Goal: Find contact information: Find contact information

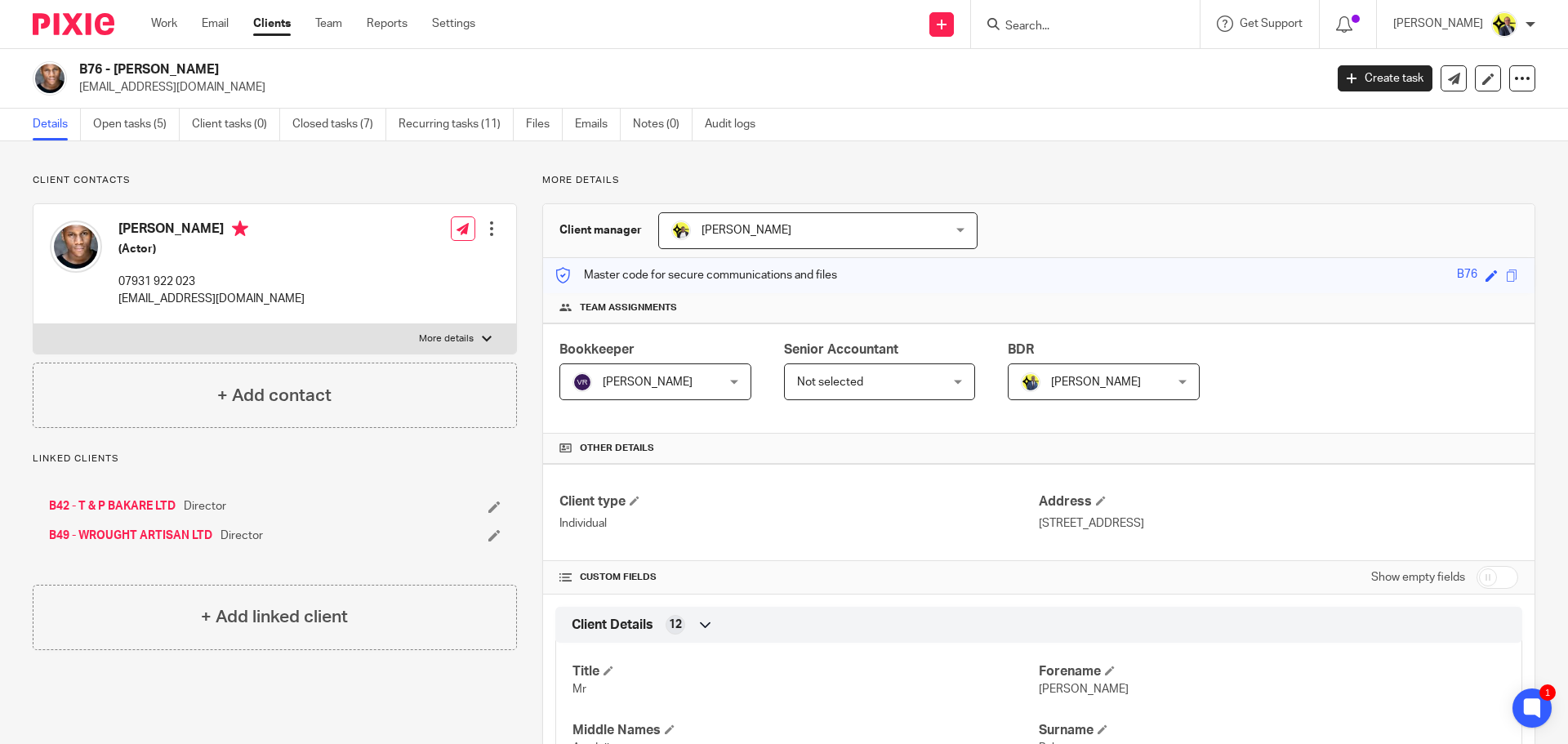
click at [1035, 24] on input "Search" at bounding box center [1076, 27] width 147 height 15
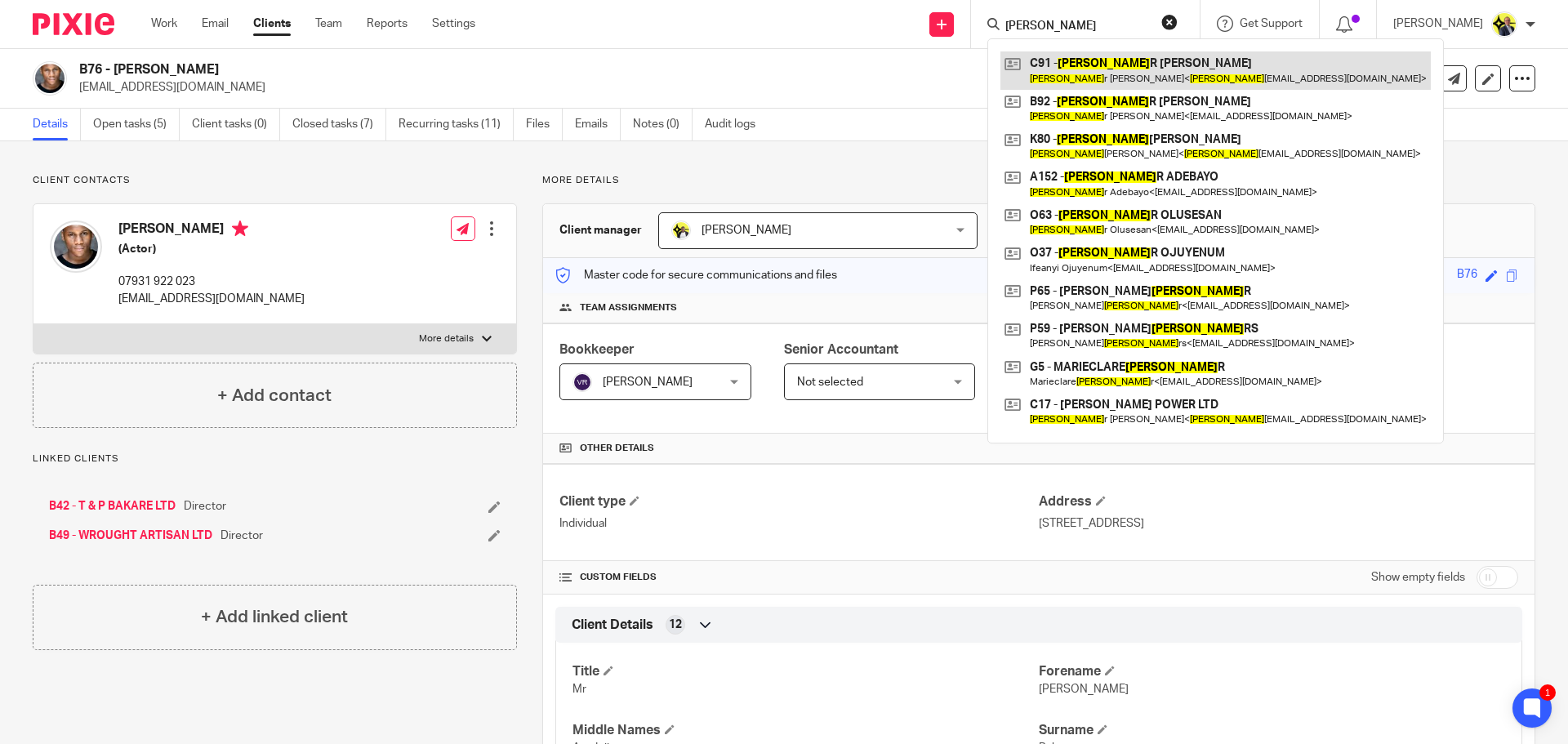
type input "pete"
click at [1091, 62] on link at bounding box center [1216, 70] width 430 height 37
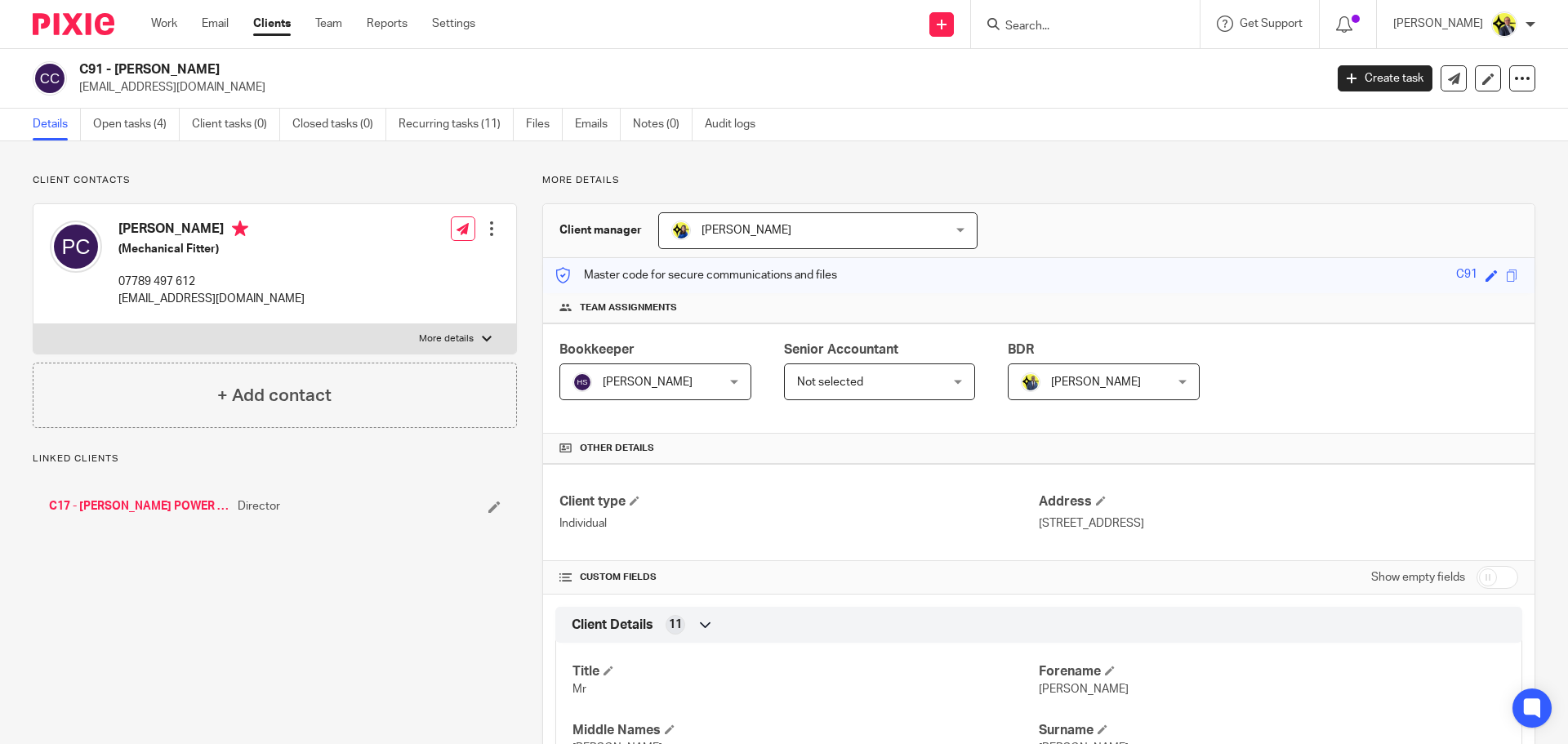
click at [158, 504] on link "C17 - [PERSON_NAME] POWER LTD" at bounding box center [139, 507] width 181 height 17
click at [591, 123] on link "Emails" at bounding box center [597, 124] width 46 height 32
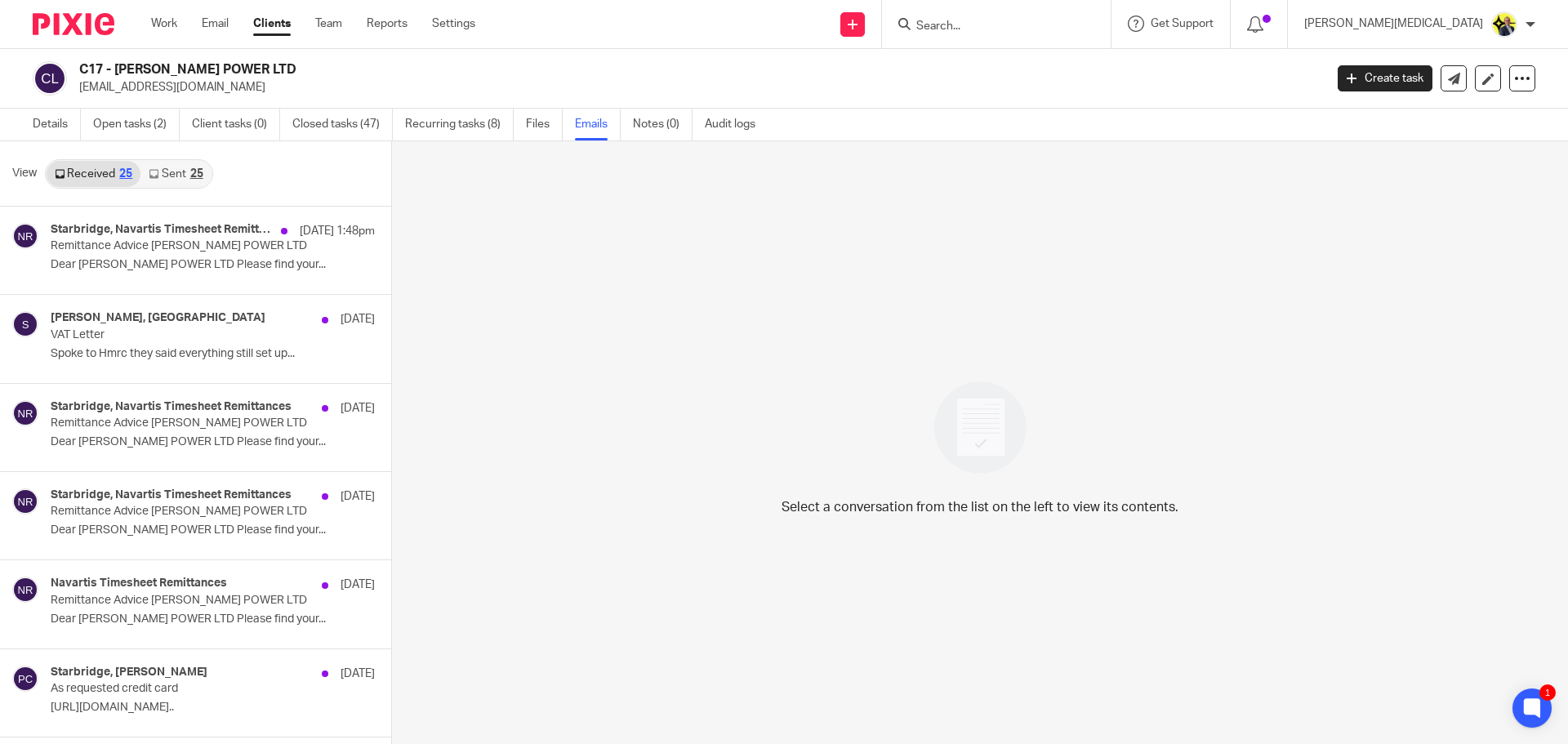
click at [163, 177] on link "Sent 25" at bounding box center [176, 173] width 70 height 26
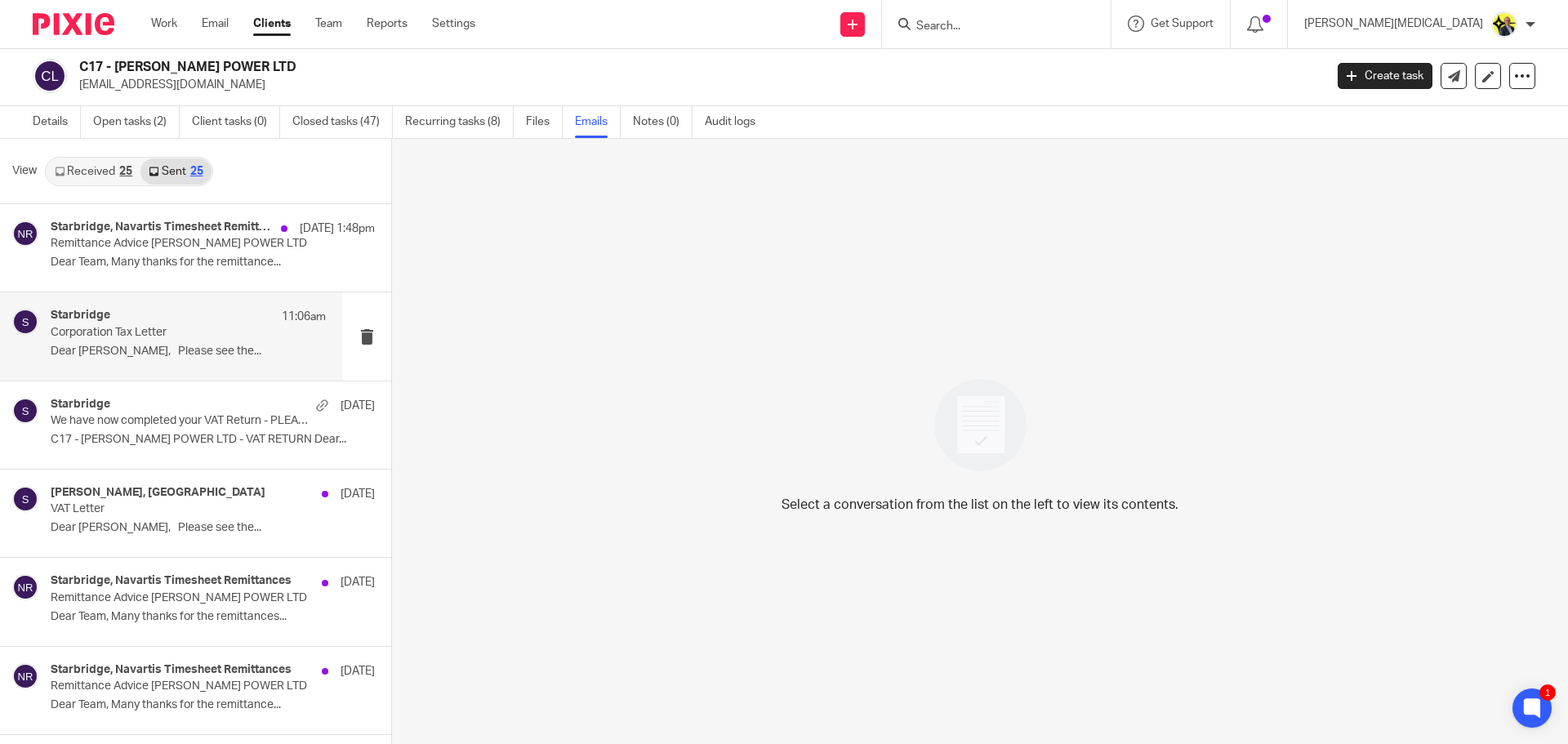
click at [173, 330] on p "Corporation Tax Letter" at bounding box center [161, 332] width 221 height 14
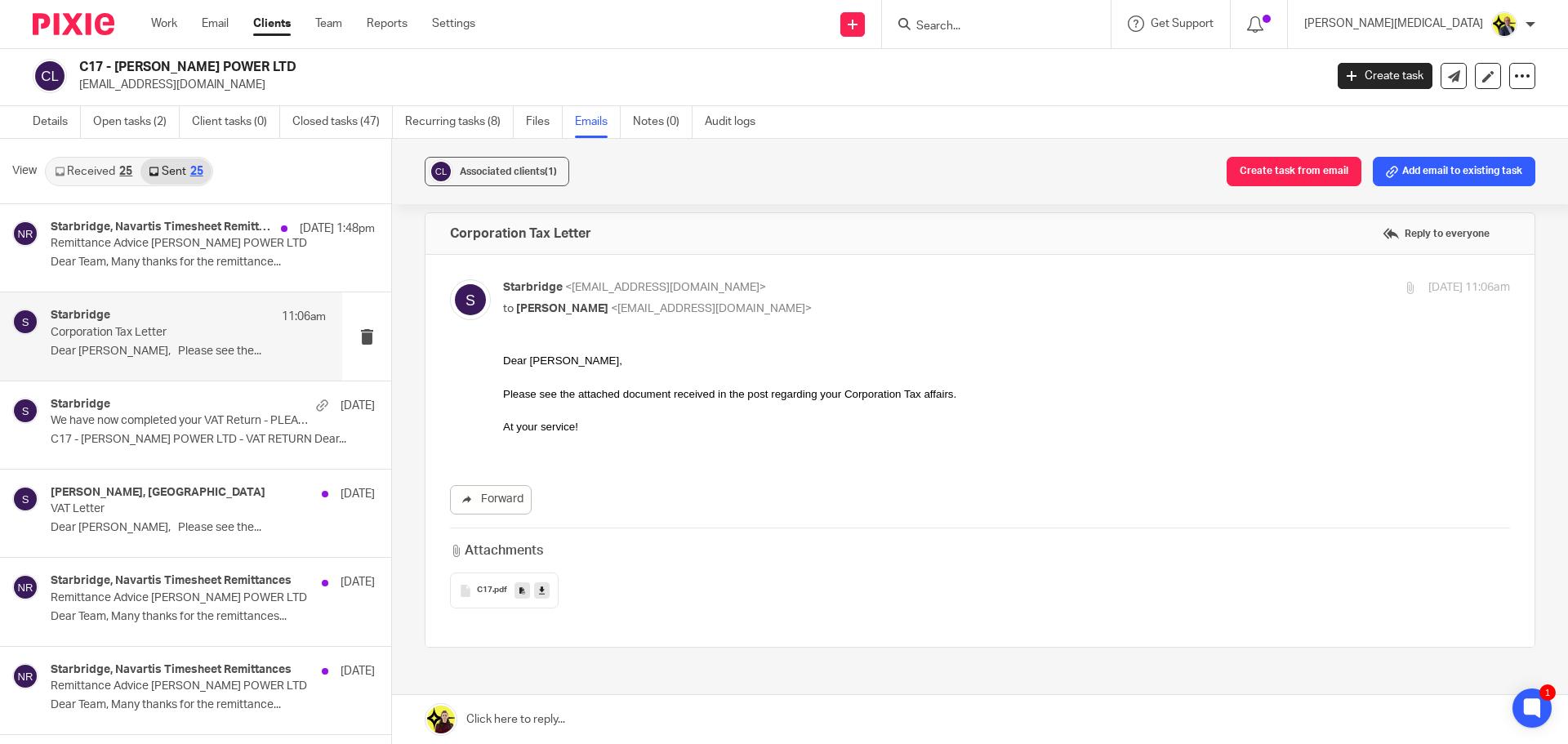
scroll to position [15, 0]
click at [477, 590] on span "C17" at bounding box center [484, 588] width 16 height 10
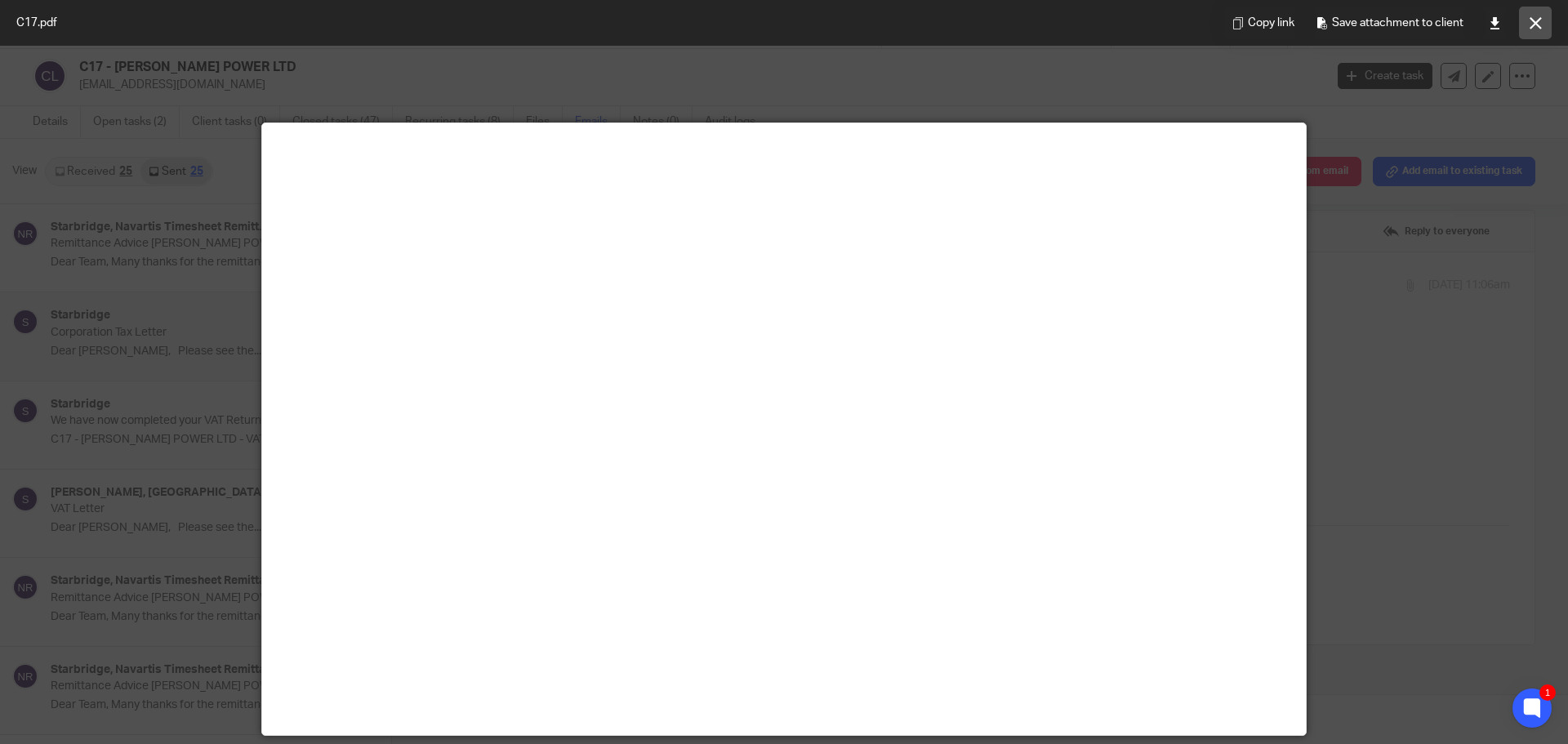
click at [1536, 27] on icon at bounding box center [1536, 23] width 12 height 12
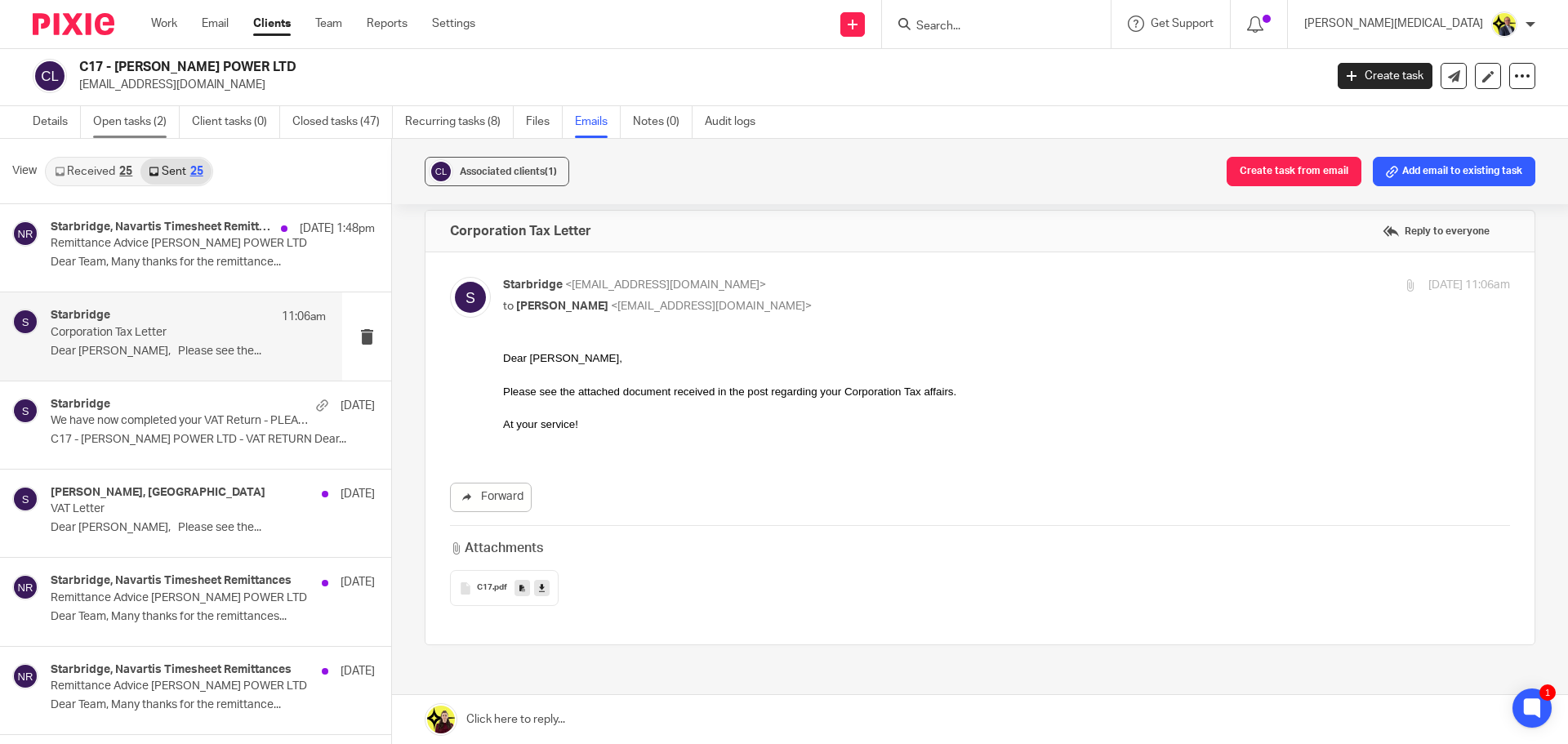
click at [132, 124] on link "Open tasks (2)" at bounding box center [137, 122] width 87 height 32
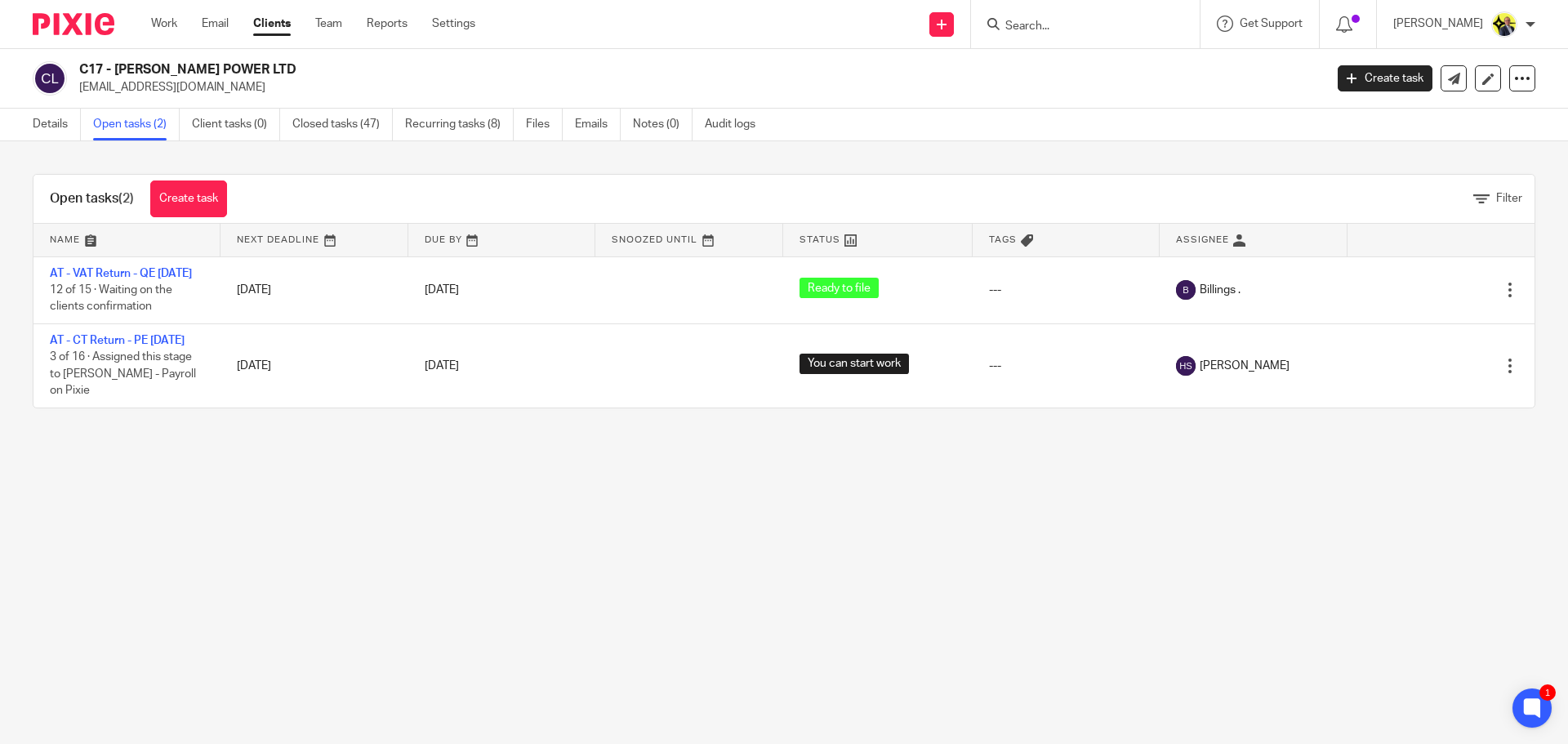
drag, startPoint x: 212, startPoint y: 0, endPoint x: 1051, endPoint y: 24, distance: 839.3
click at [1051, 24] on input "Search" at bounding box center [1076, 27] width 147 height 15
click at [1033, 21] on input "Search" at bounding box center [1076, 27] width 147 height 15
type input "j22"
click at [1101, 72] on link at bounding box center [1138, 70] width 276 height 37
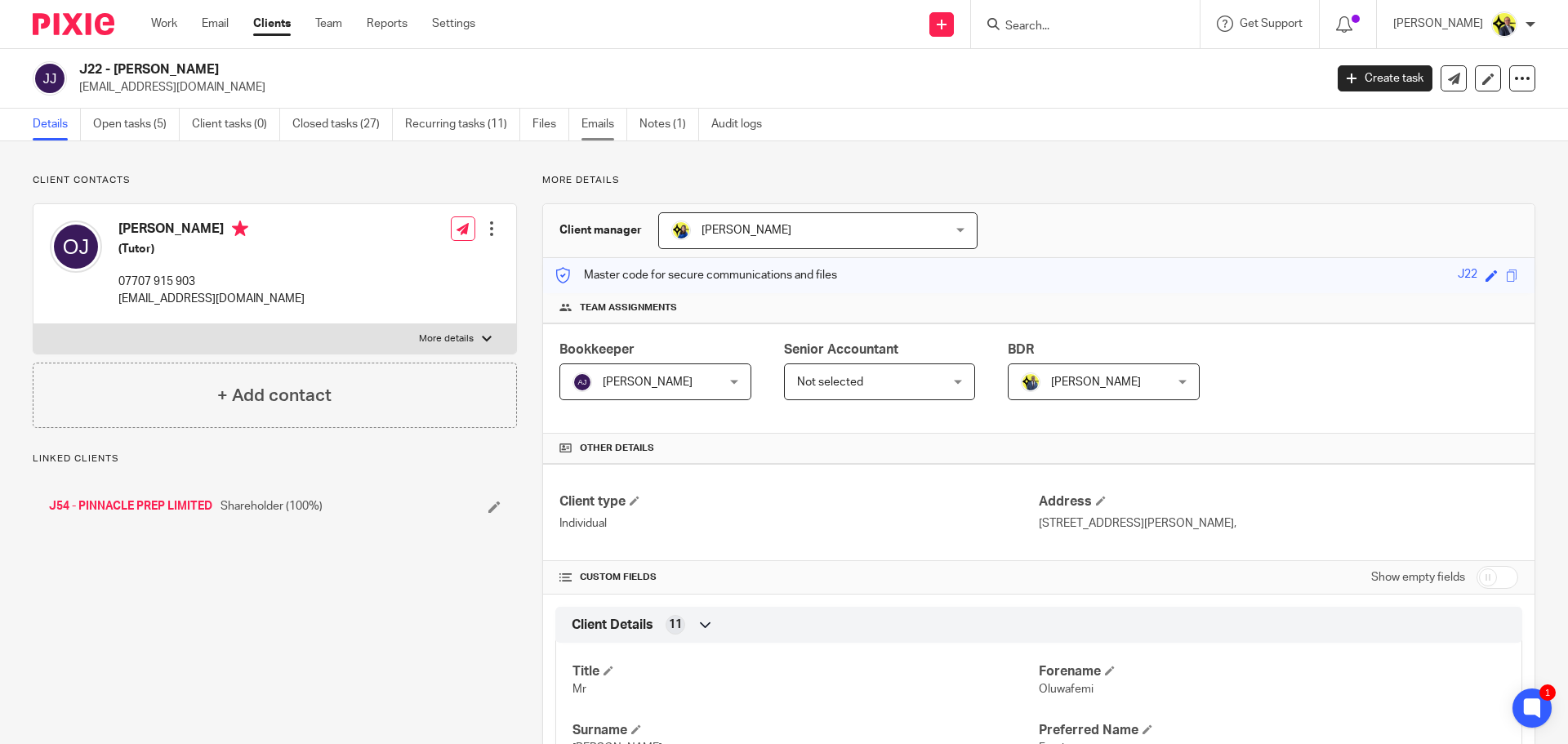
click at [595, 128] on link "Emails" at bounding box center [604, 124] width 46 height 32
click at [593, 132] on link "Emails" at bounding box center [604, 124] width 46 height 32
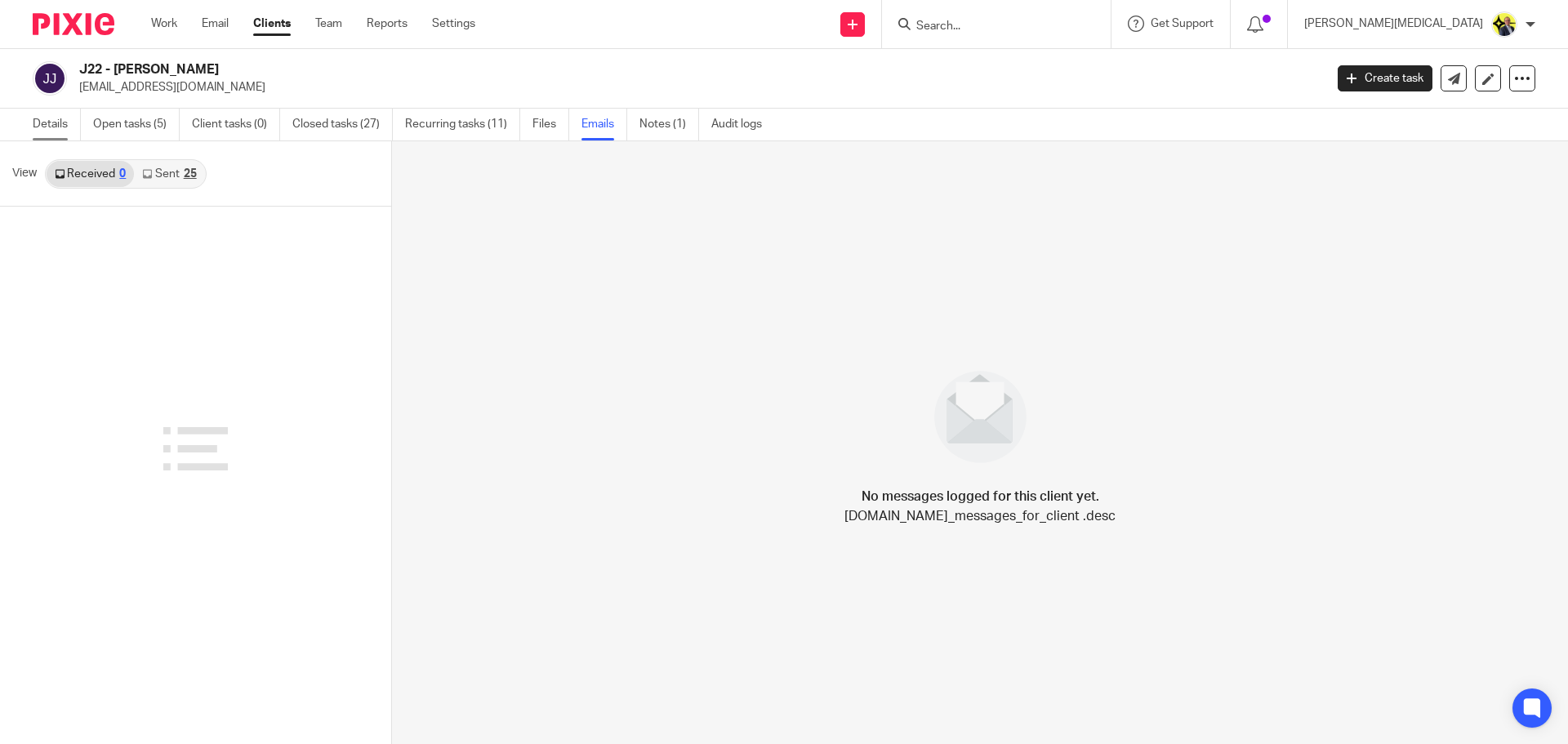
click at [37, 117] on link "Details" at bounding box center [57, 124] width 48 height 32
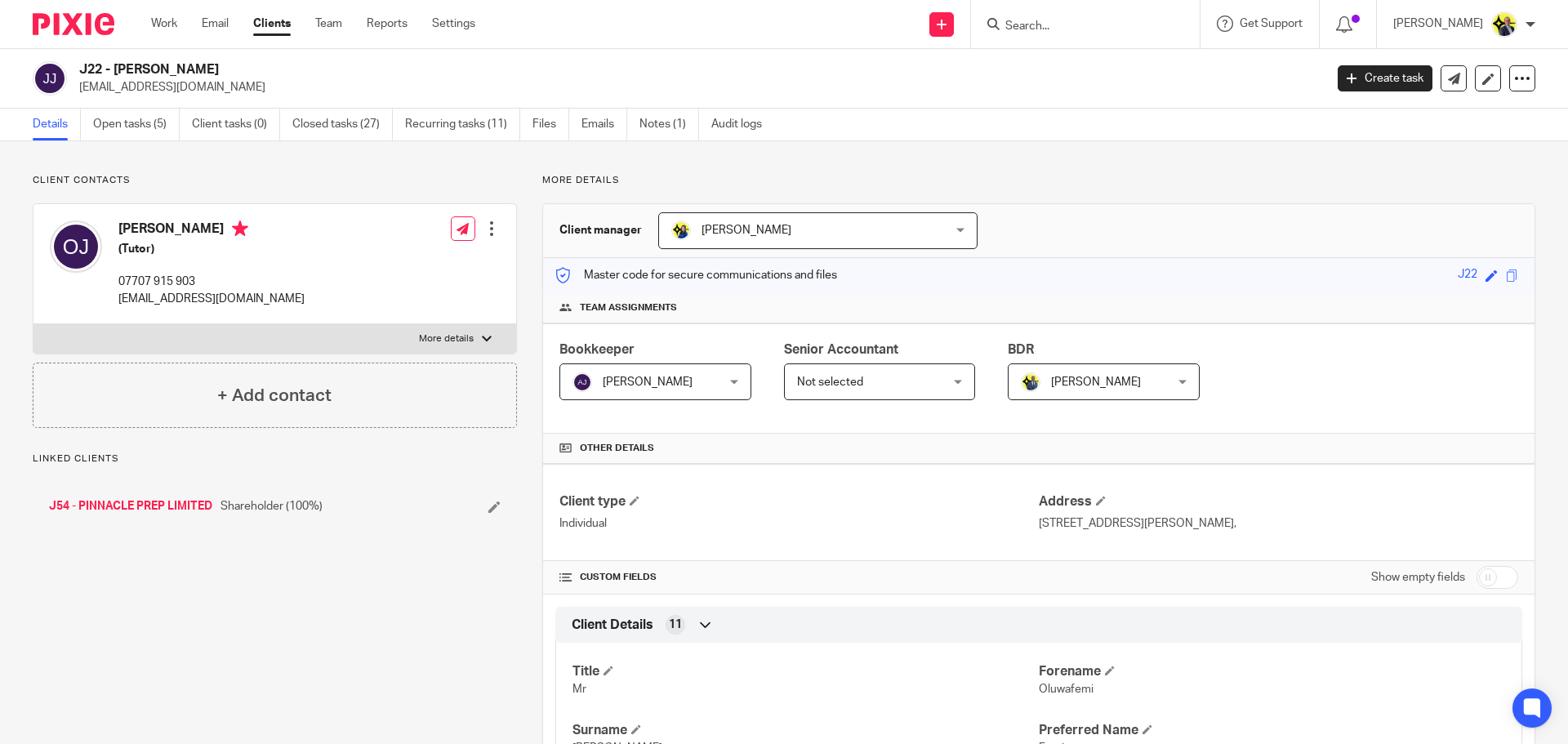
click at [148, 499] on link "J54 - PINNACLE PREP LIMITED" at bounding box center [131, 507] width 163 height 17
click at [577, 122] on link "Emails" at bounding box center [591, 124] width 46 height 32
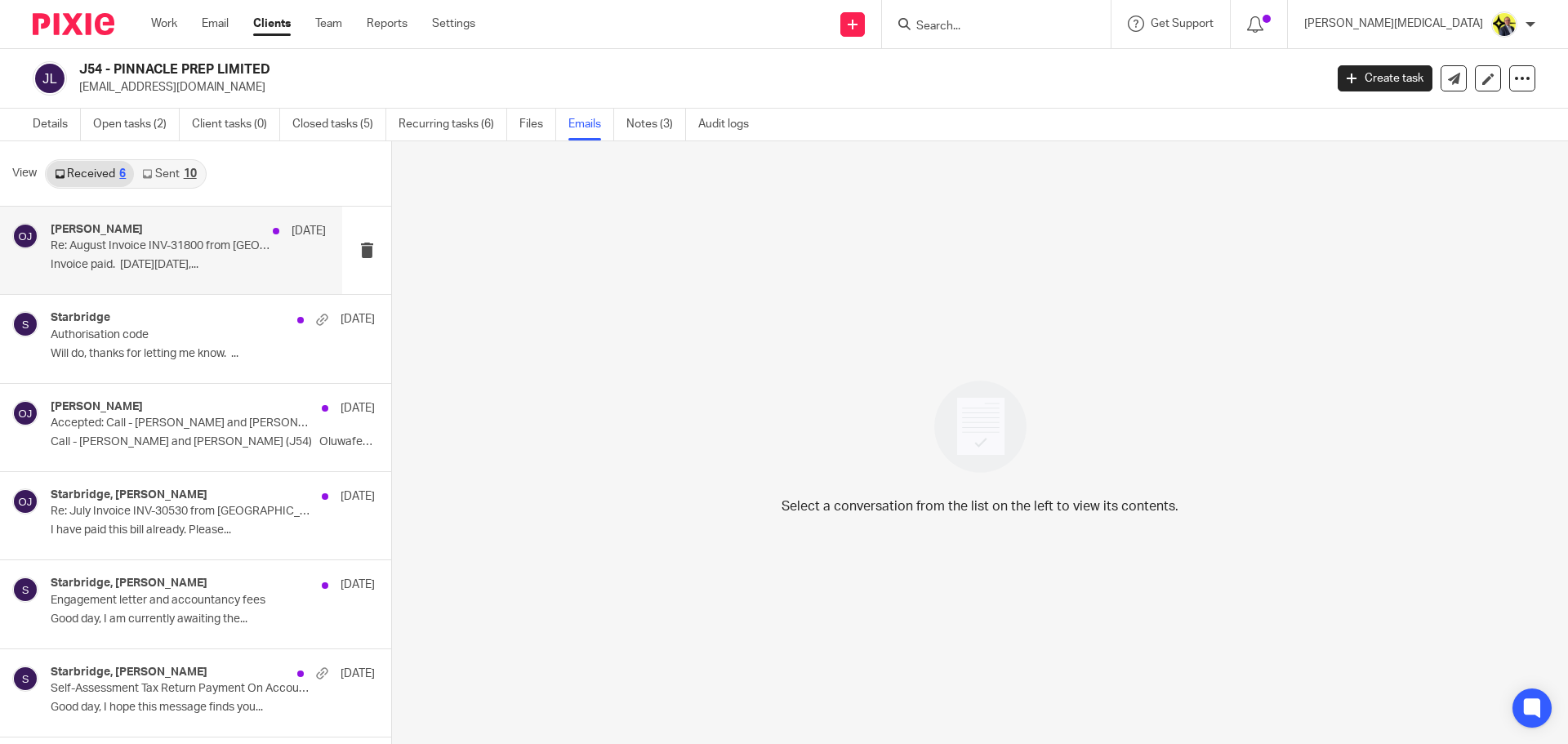
click at [169, 266] on p "Invoice paid. [DATE][DATE],..." at bounding box center [188, 265] width 275 height 14
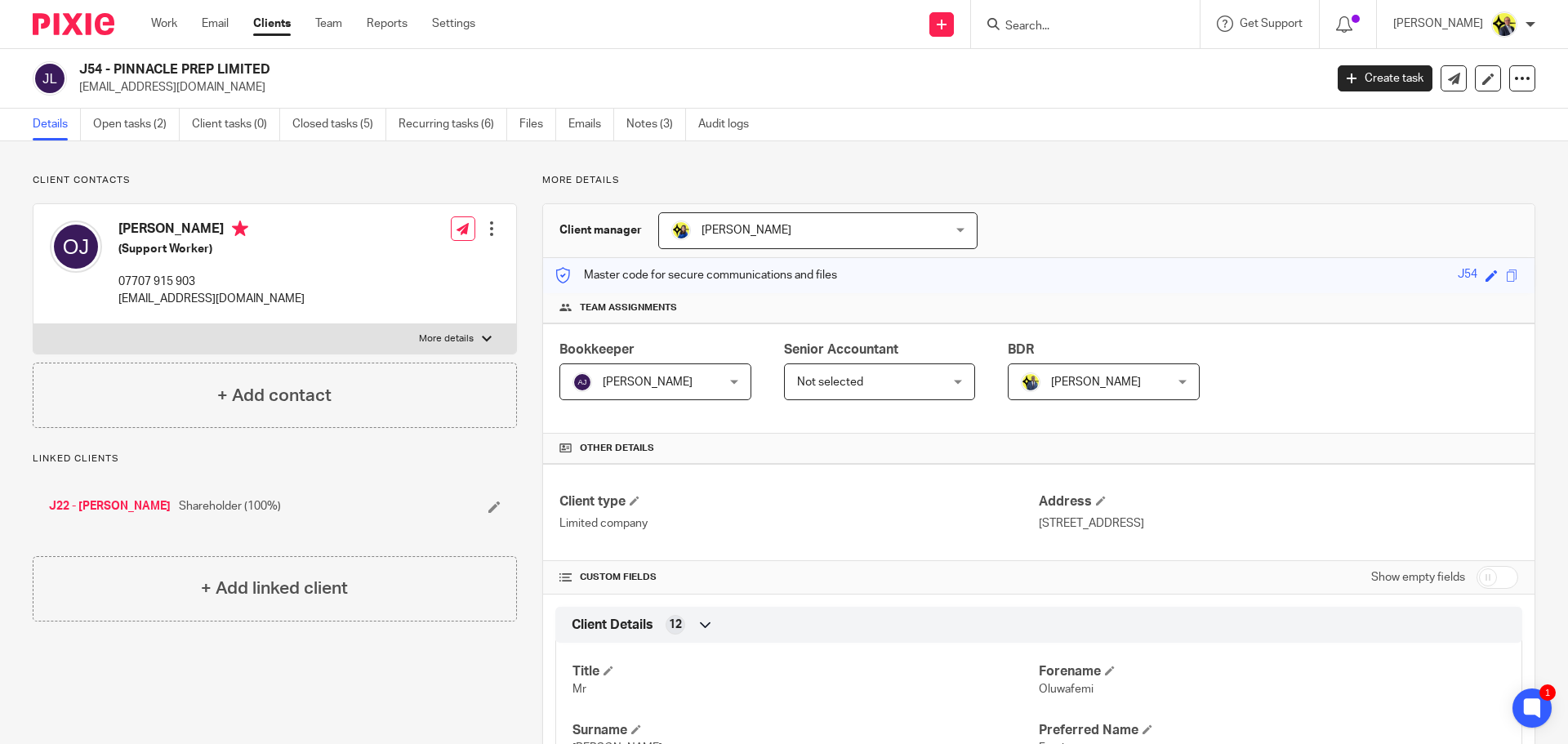
drag, startPoint x: 277, startPoint y: 69, endPoint x: 82, endPoint y: 68, distance: 195.0
click at [82, 68] on h2 "J54 - PINNACLE PREP LIMITED" at bounding box center [572, 70] width 987 height 17
copy h2 "J54 - PINNACLE PREP LIMITED"
drag, startPoint x: 267, startPoint y: 88, endPoint x: 75, endPoint y: 92, distance: 192.0
click at [75, 92] on div "J54 - PINNACLE PREP LIMITED oluwafemijohnson2020@gmail.com" at bounding box center [672, 78] width 1281 height 34
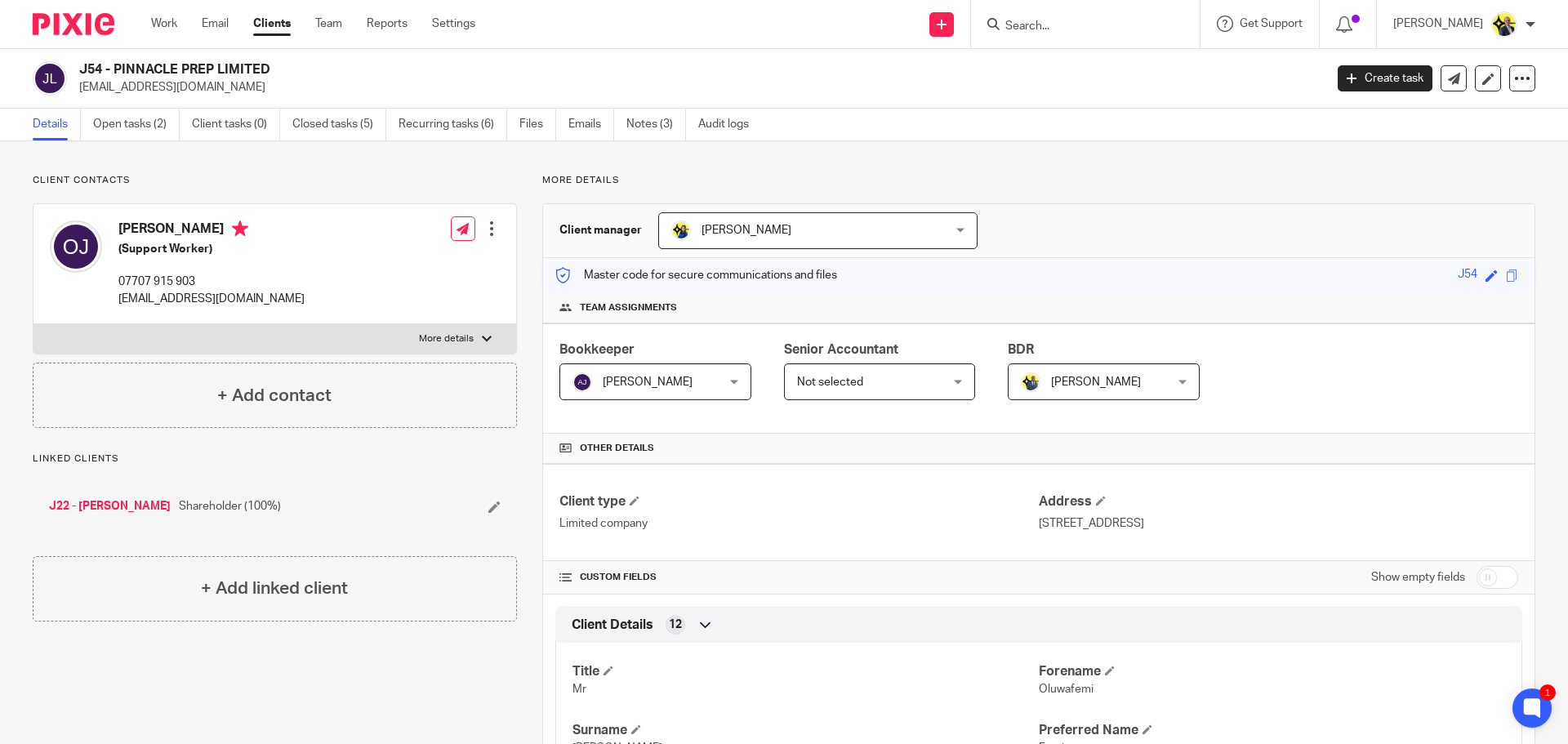
copy p "[EMAIL_ADDRESS][DOMAIN_NAME]"
drag, startPoint x: 204, startPoint y: 280, endPoint x: 117, endPoint y: 282, distance: 87.0
click at [117, 282] on div "Oluwafemi Johnson (Support Worker) 07707 915 903 oluwafemijohnson2020@gmail.com" at bounding box center [177, 263] width 255 height 102
copy p "07707 915 903"
drag, startPoint x: 266, startPoint y: 73, endPoint x: 111, endPoint y: 68, distance: 155.1
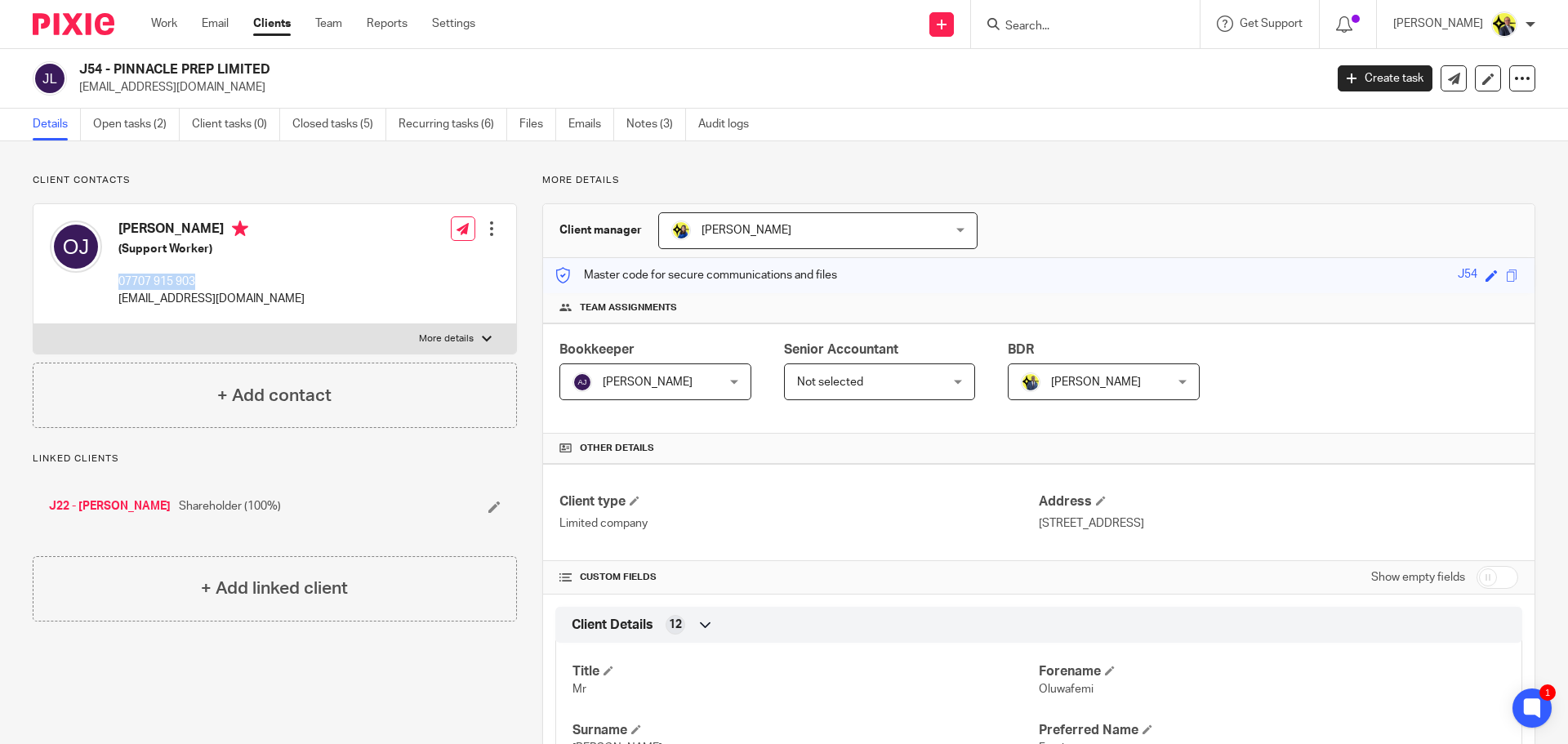
click at [111, 68] on h2 "J54 - PINNACLE PREP LIMITED" at bounding box center [572, 70] width 987 height 17
drag, startPoint x: 244, startPoint y: 231, endPoint x: 117, endPoint y: 224, distance: 127.2
click at [117, 224] on div "Oluwafemi Johnson (Support Worker) 07707 915 903 oluwafemijohnson2020@gmail.com" at bounding box center [177, 263] width 255 height 102
copy h4 "Oluwafemi Johnson"
click at [450, 26] on link "Settings" at bounding box center [453, 24] width 43 height 17
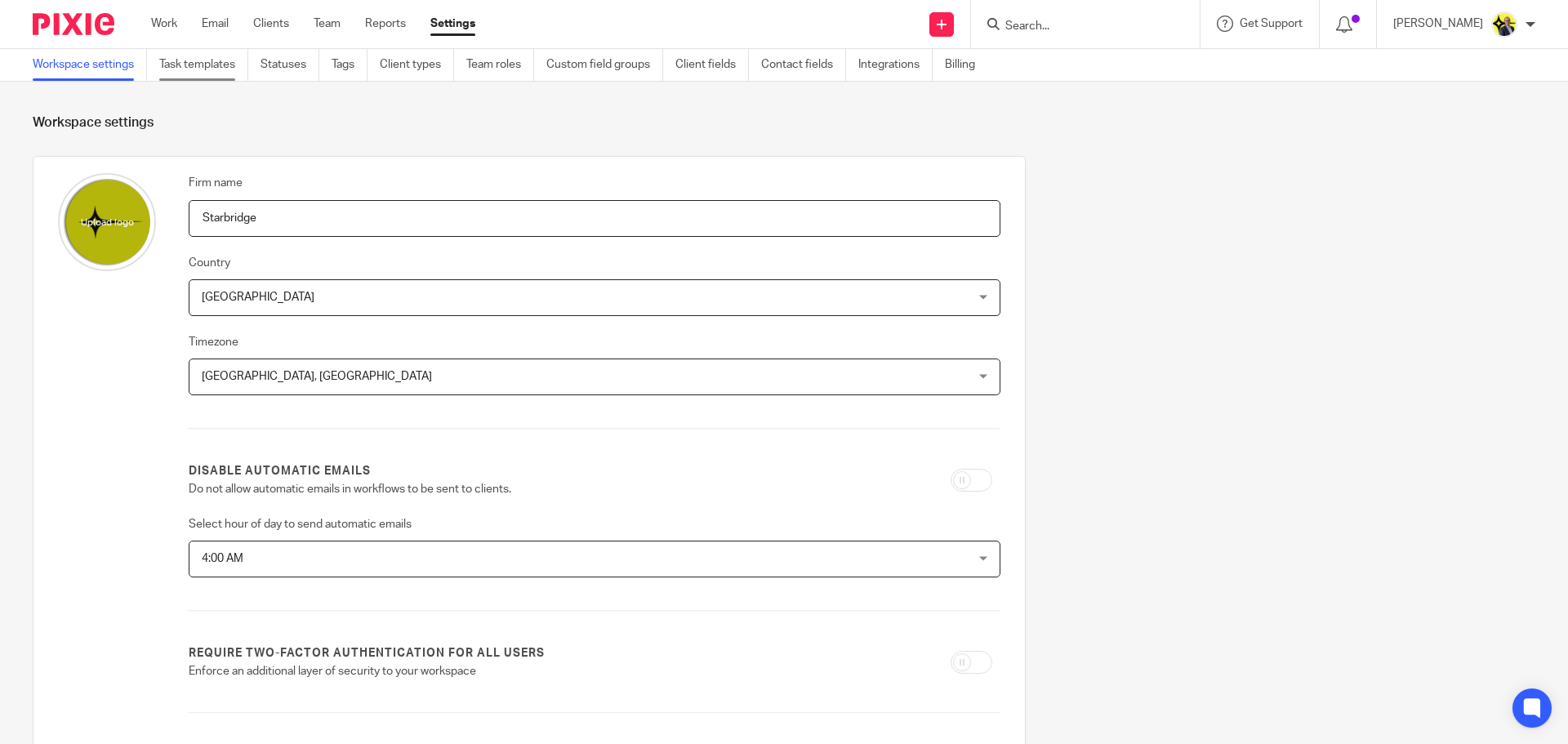
click at [235, 59] on link "Task templates" at bounding box center [203, 65] width 89 height 32
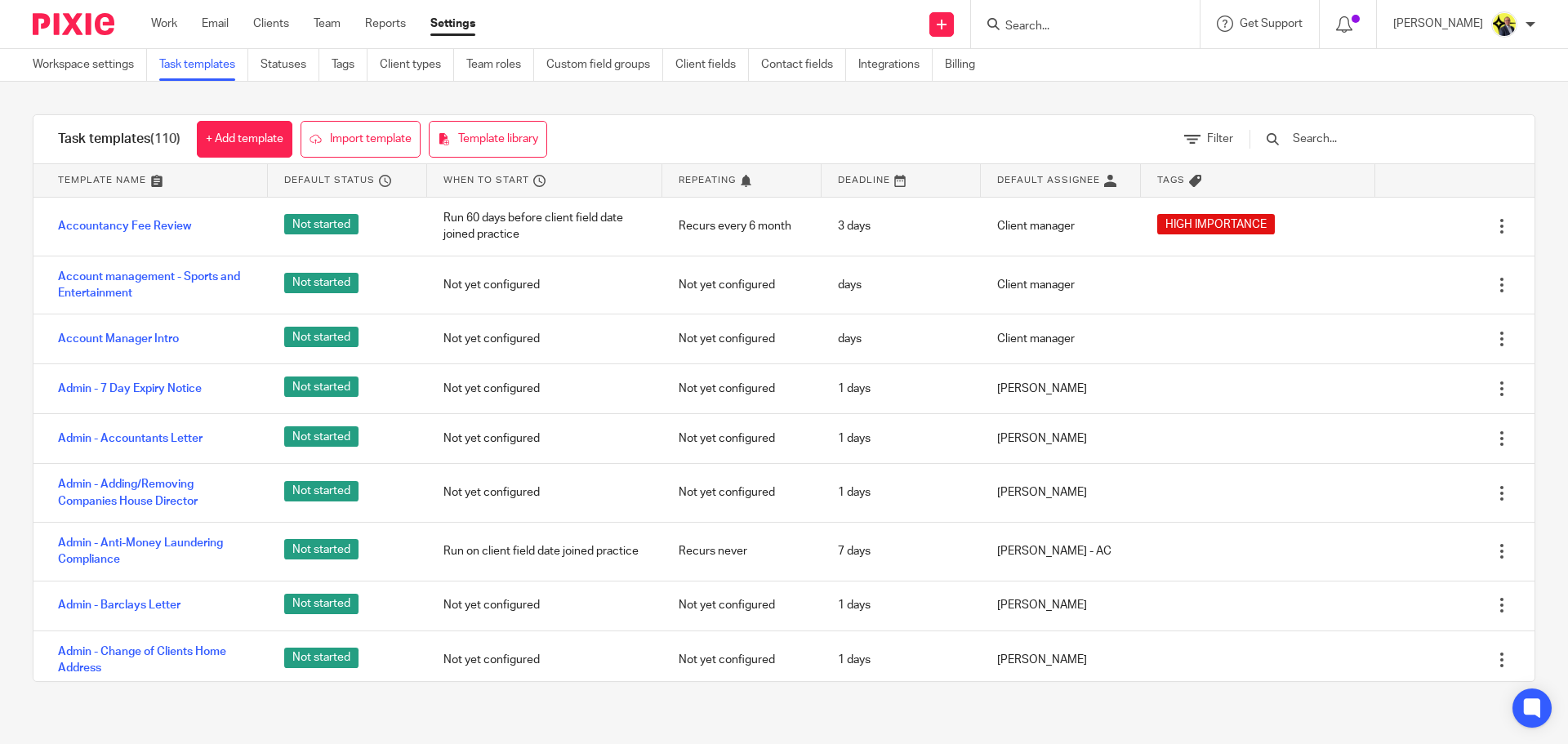
click at [1340, 140] on input "text" at bounding box center [1386, 139] width 190 height 18
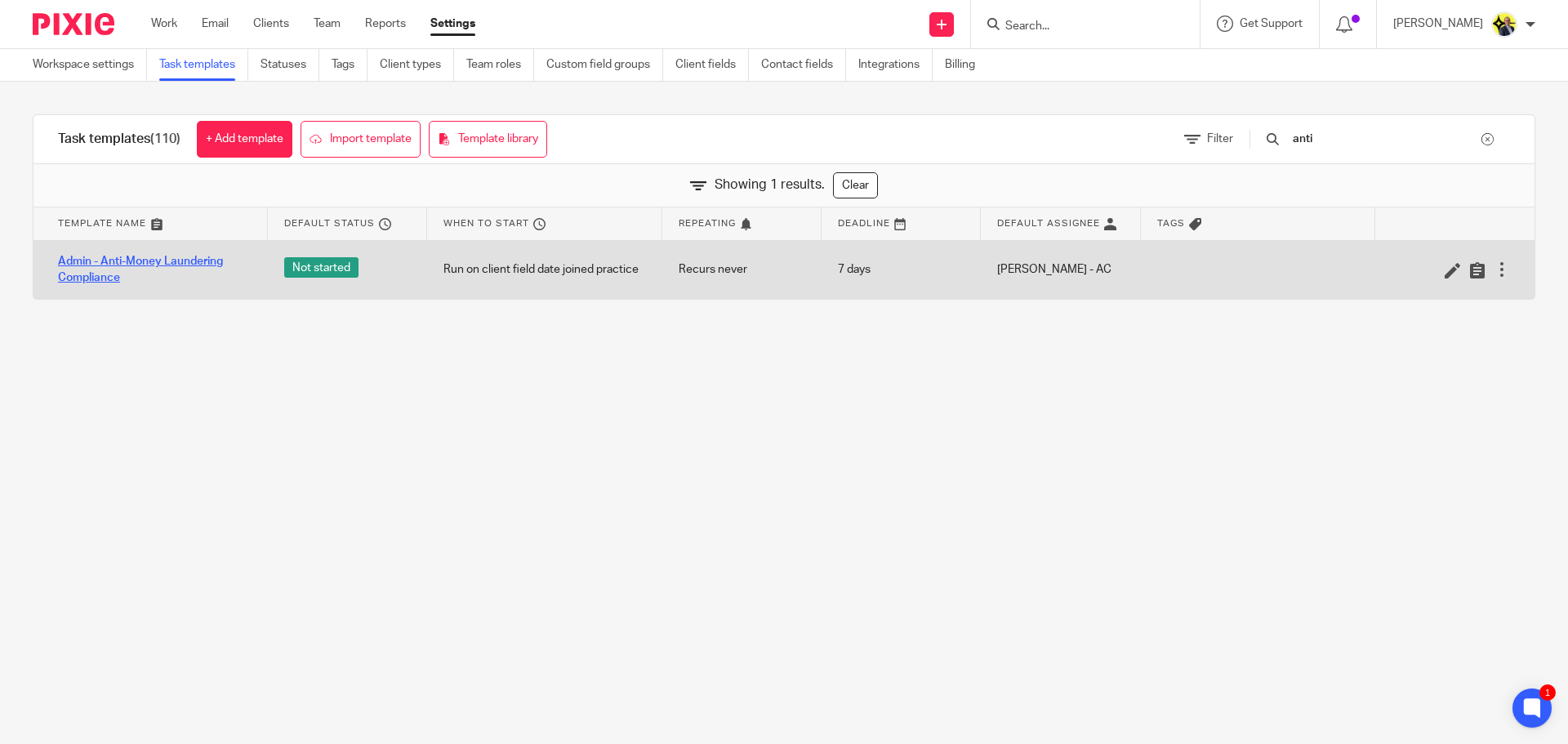
type input "anti"
click at [191, 261] on link "Admin - Anti-Money Laundering Compliance" at bounding box center [155, 270] width 193 height 33
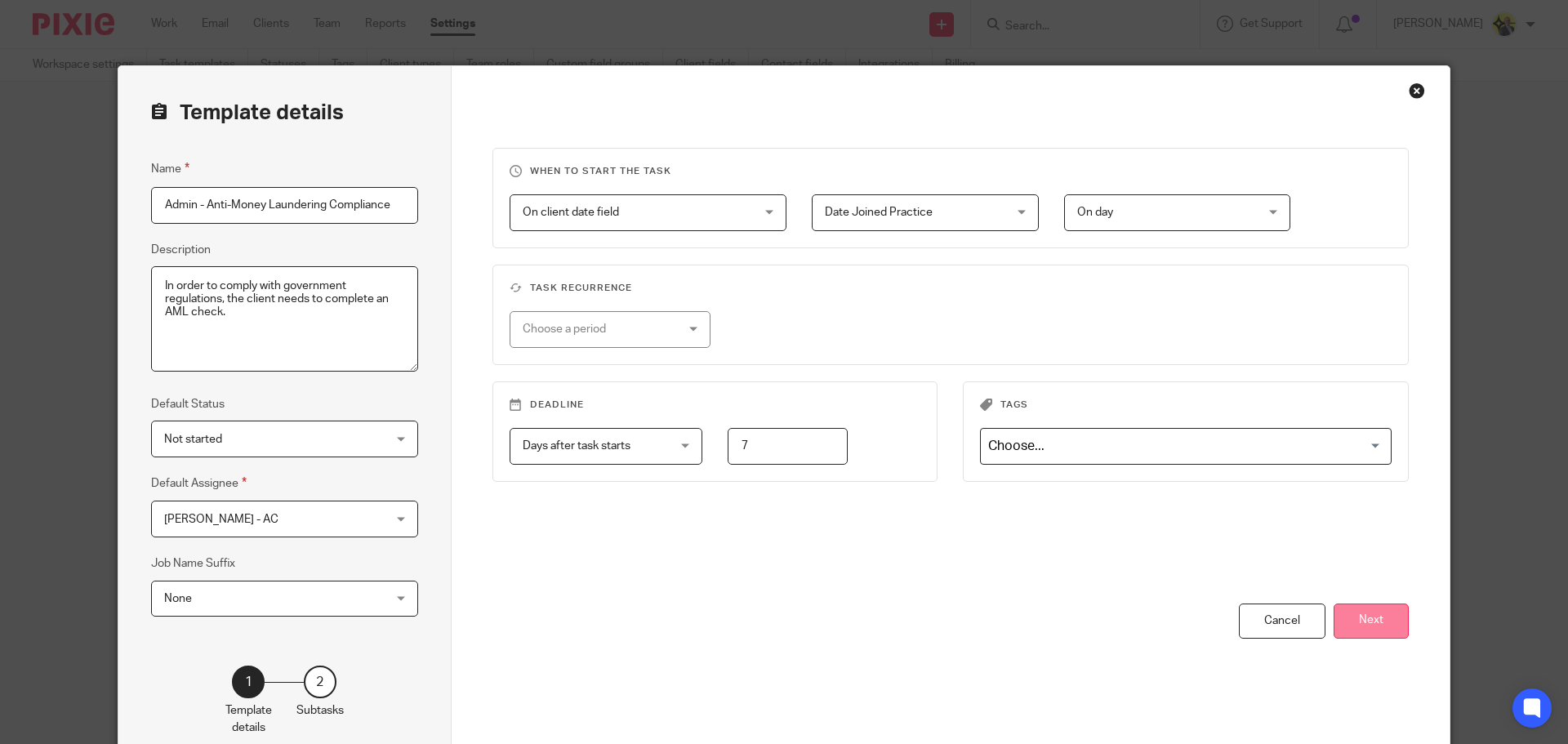
click at [1361, 624] on button "Next" at bounding box center [1371, 621] width 75 height 35
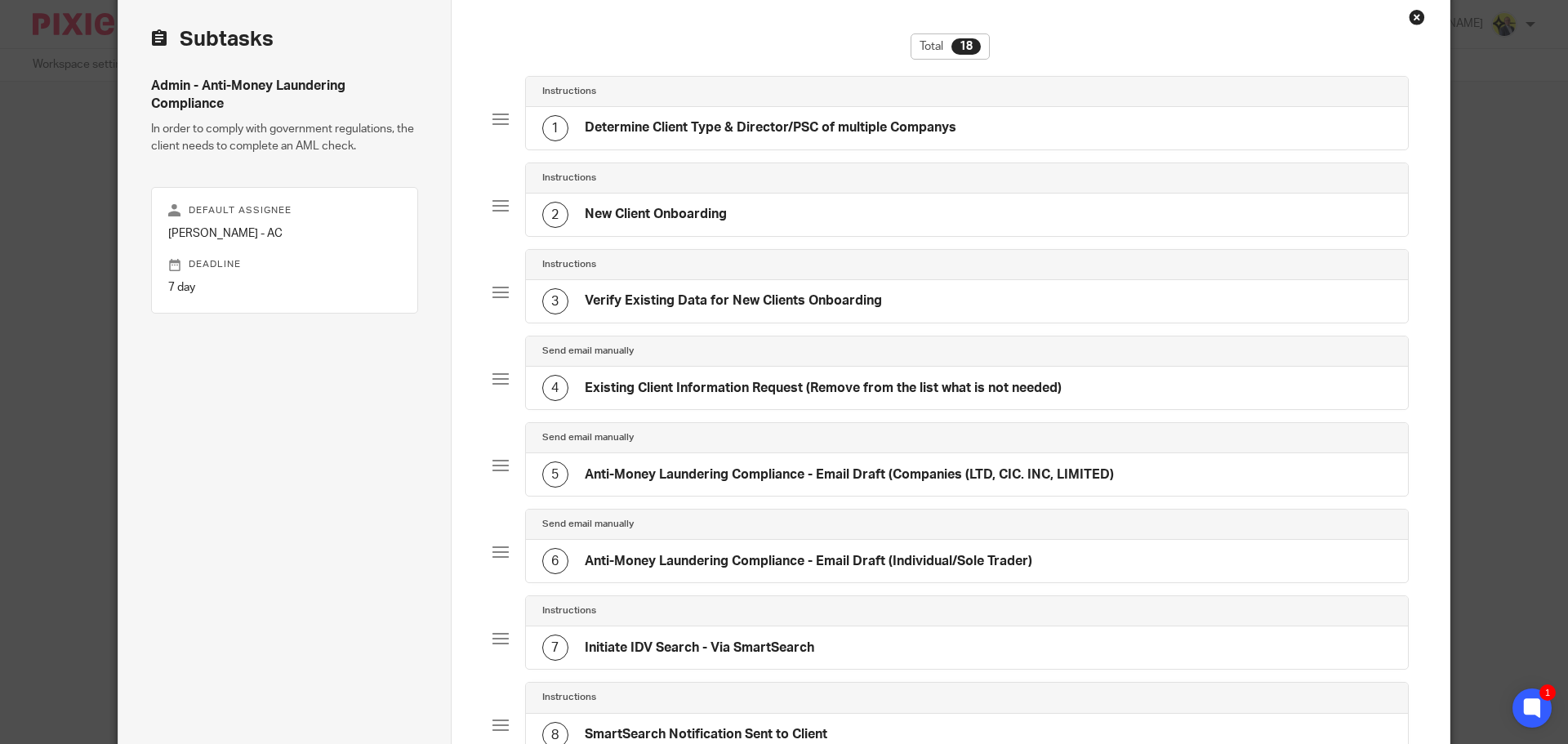
scroll to position [74, 0]
click at [766, 477] on h4 "Anti-Money Laundering Compliance - Email Draft (Companies (LTD, CIC. INC, LIMIT…" at bounding box center [849, 474] width 529 height 17
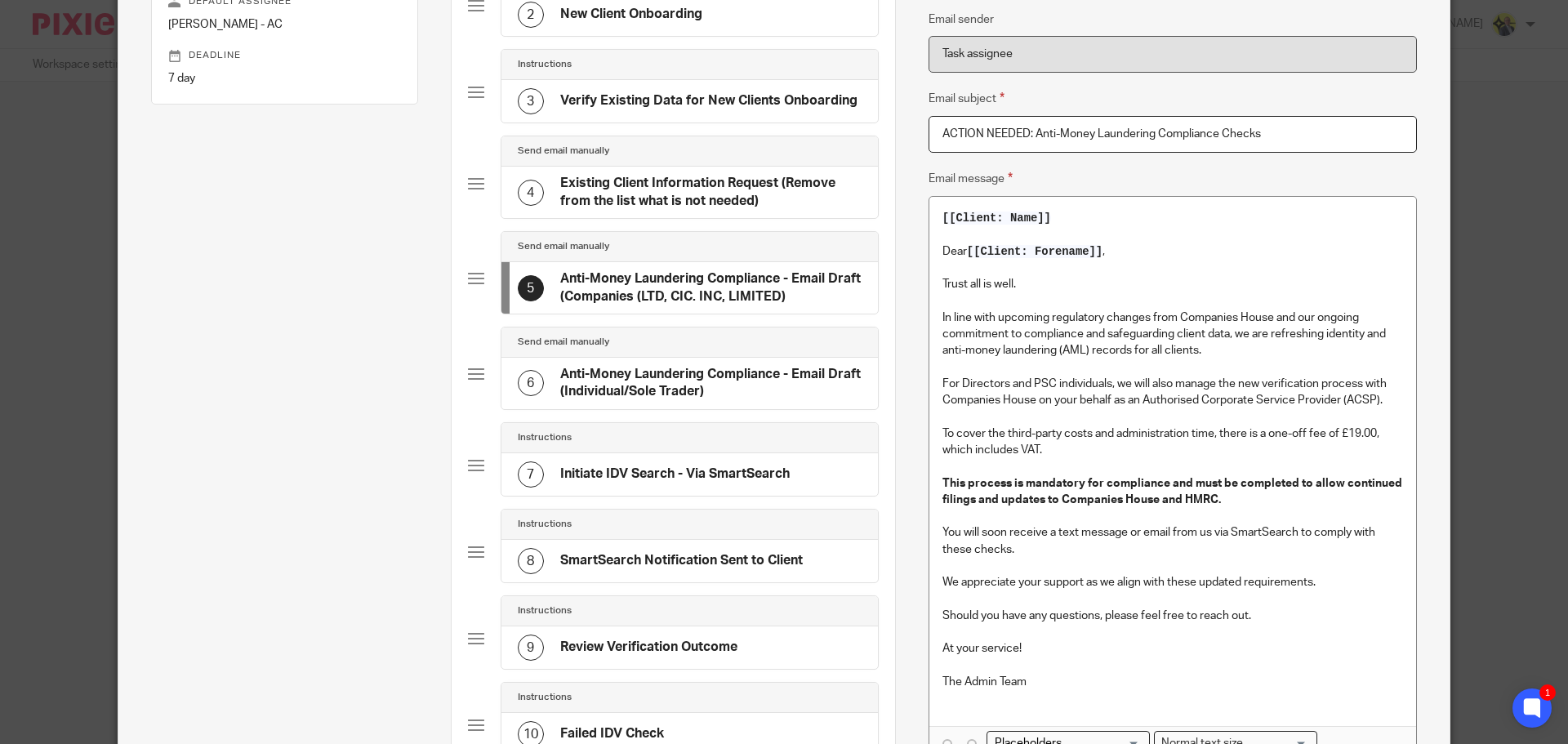
scroll to position [287, 0]
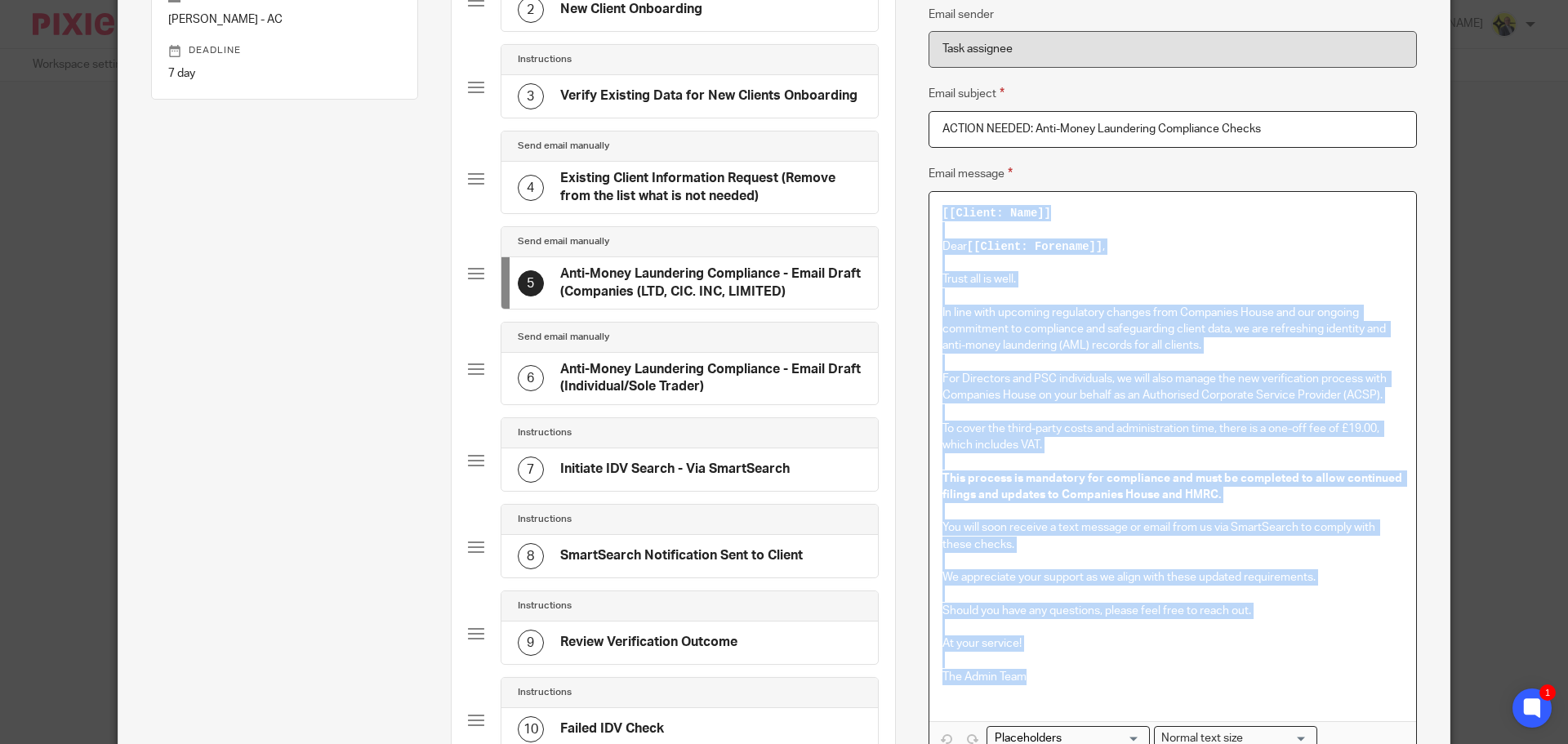
drag, startPoint x: 1034, startPoint y: 676, endPoint x: 931, endPoint y: 208, distance: 479.2
click at [931, 208] on div "[[Client: Name]] Dear [[Client: Forename]] , Trust all is well. In line with up…" at bounding box center [1172, 456] width 487 height 529
copy div "[[Client: Name]] Dear [[Client: Forename]] , Trust all is well. In line with up…"
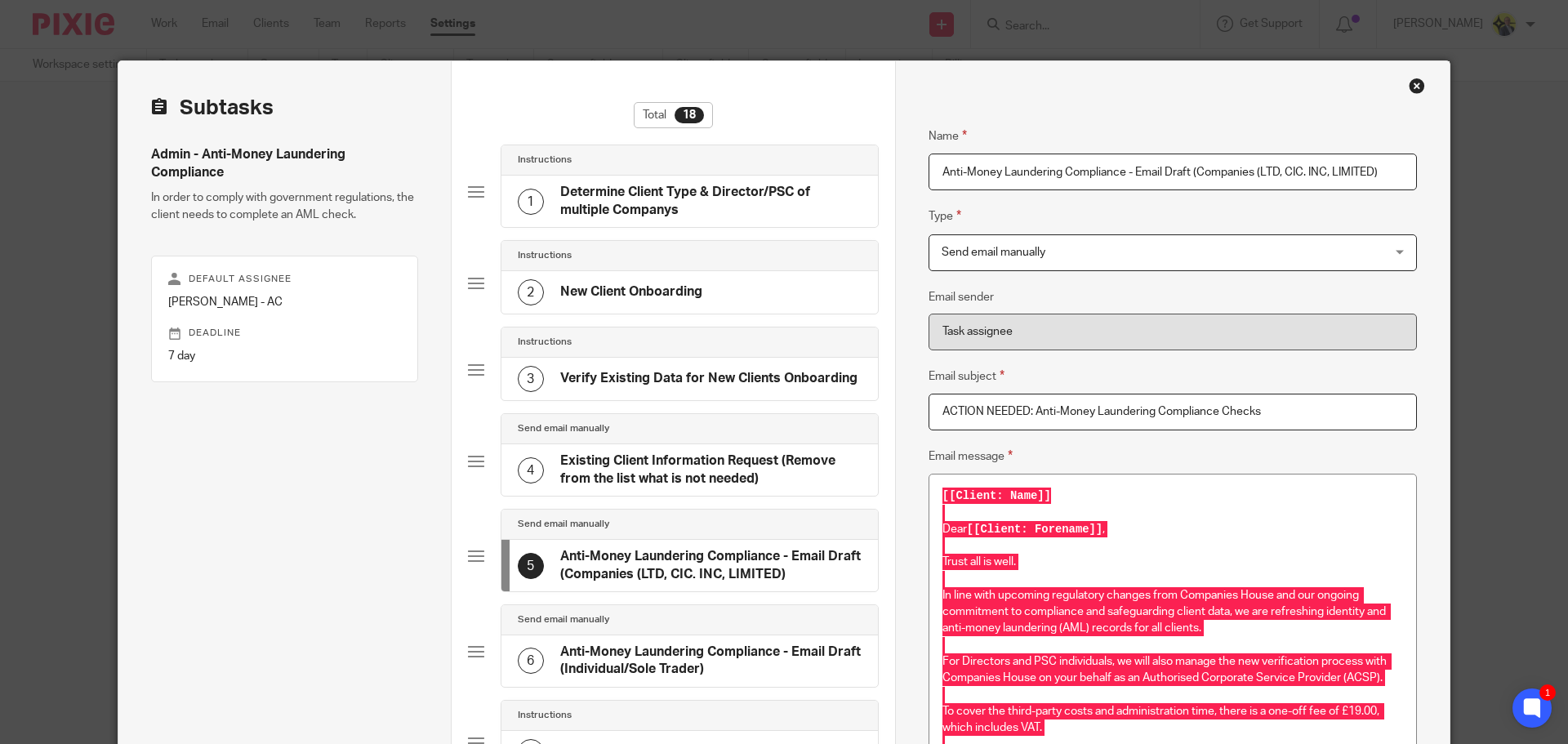
scroll to position [0, 0]
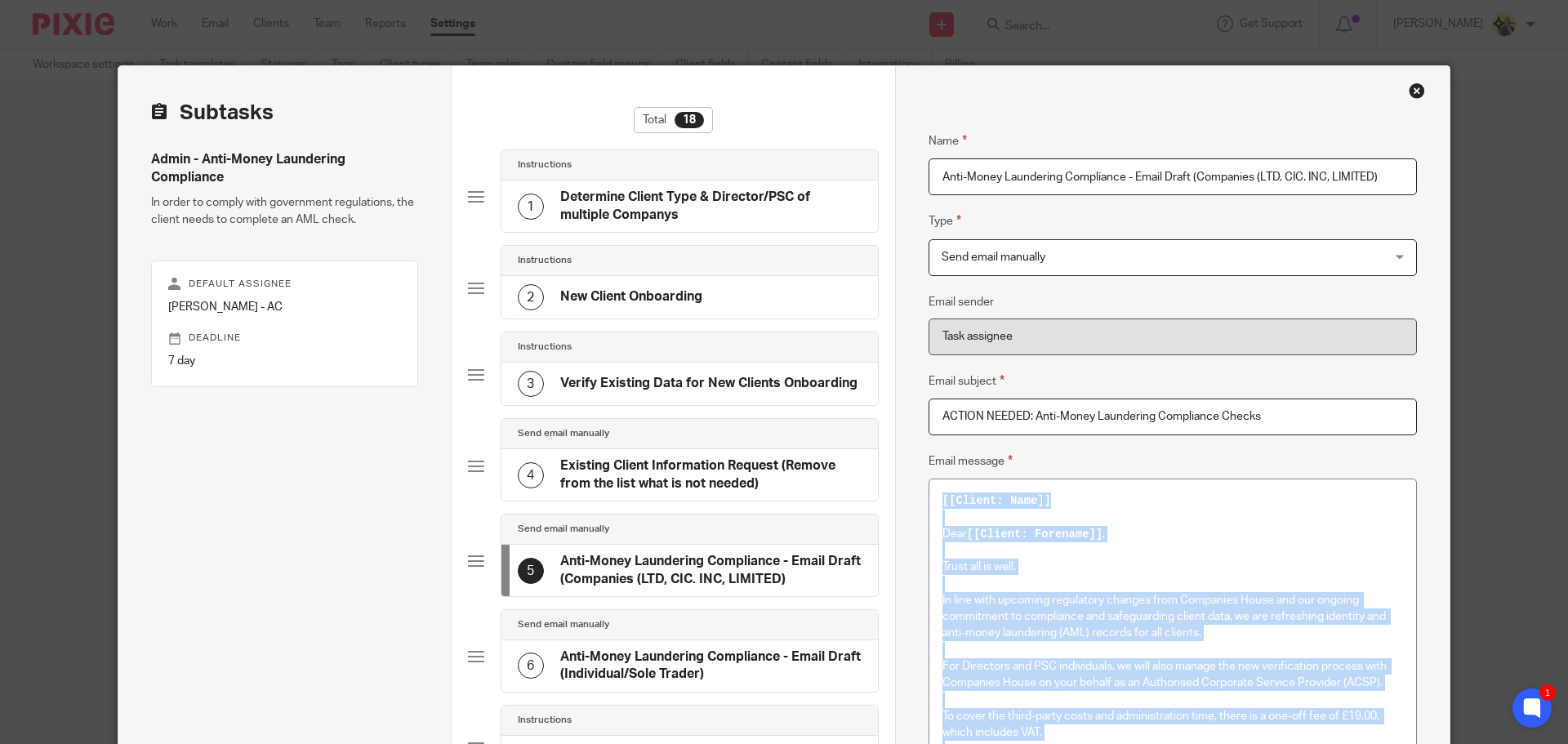
click at [1410, 93] on div "Close this dialog window" at bounding box center [1417, 91] width 17 height 17
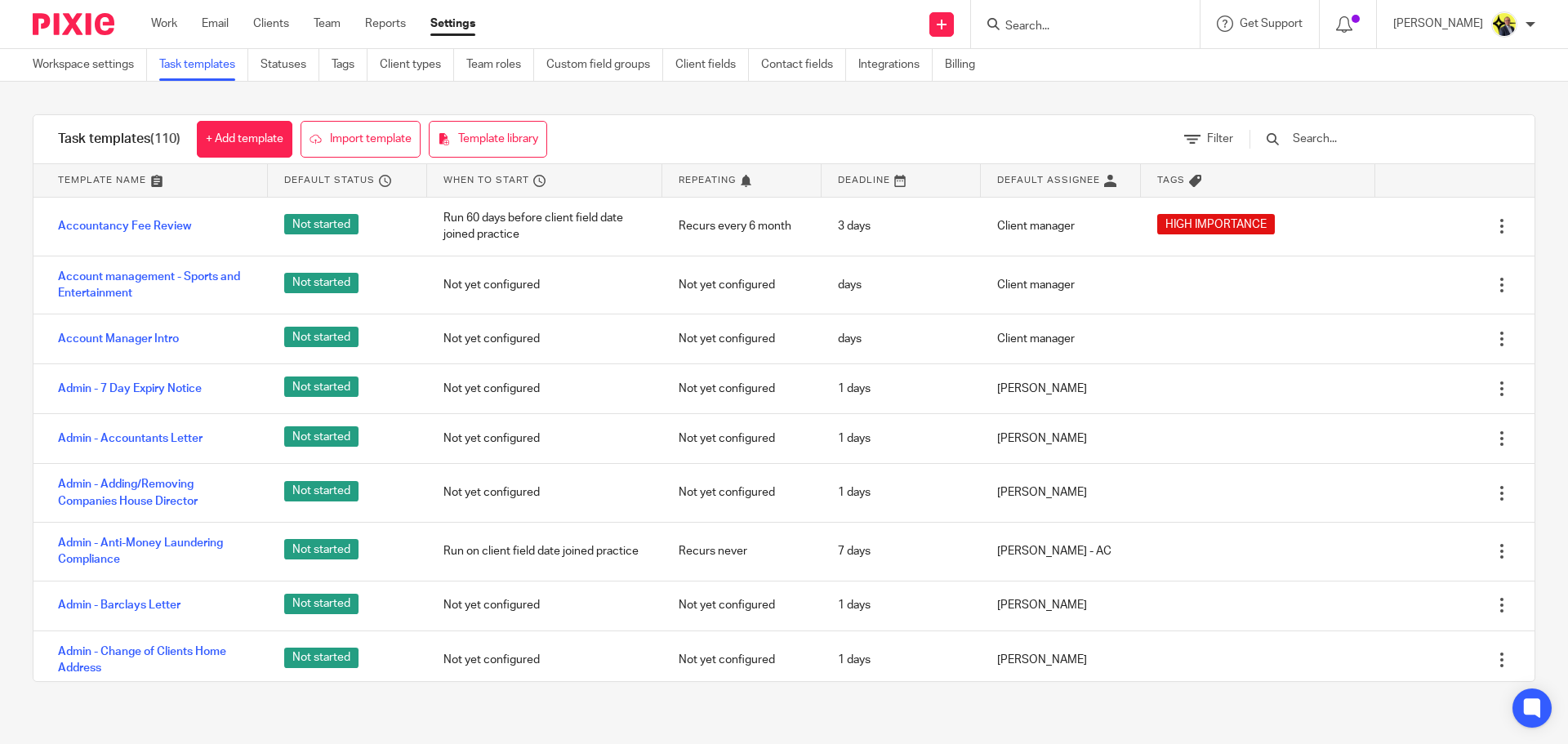
click at [1056, 32] on input "Search" at bounding box center [1076, 27] width 147 height 15
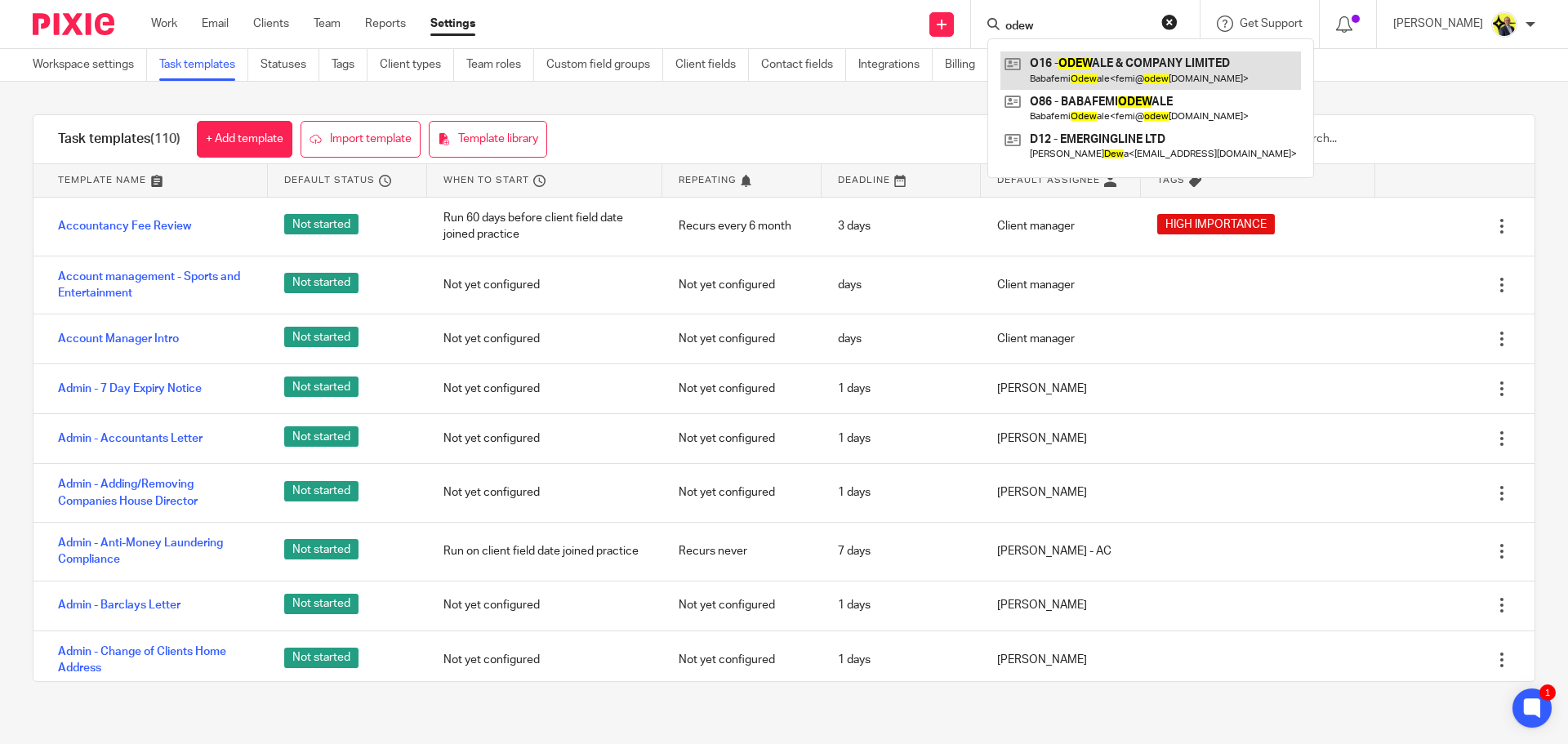
type input "odew"
click at [1130, 77] on link at bounding box center [1151, 70] width 301 height 37
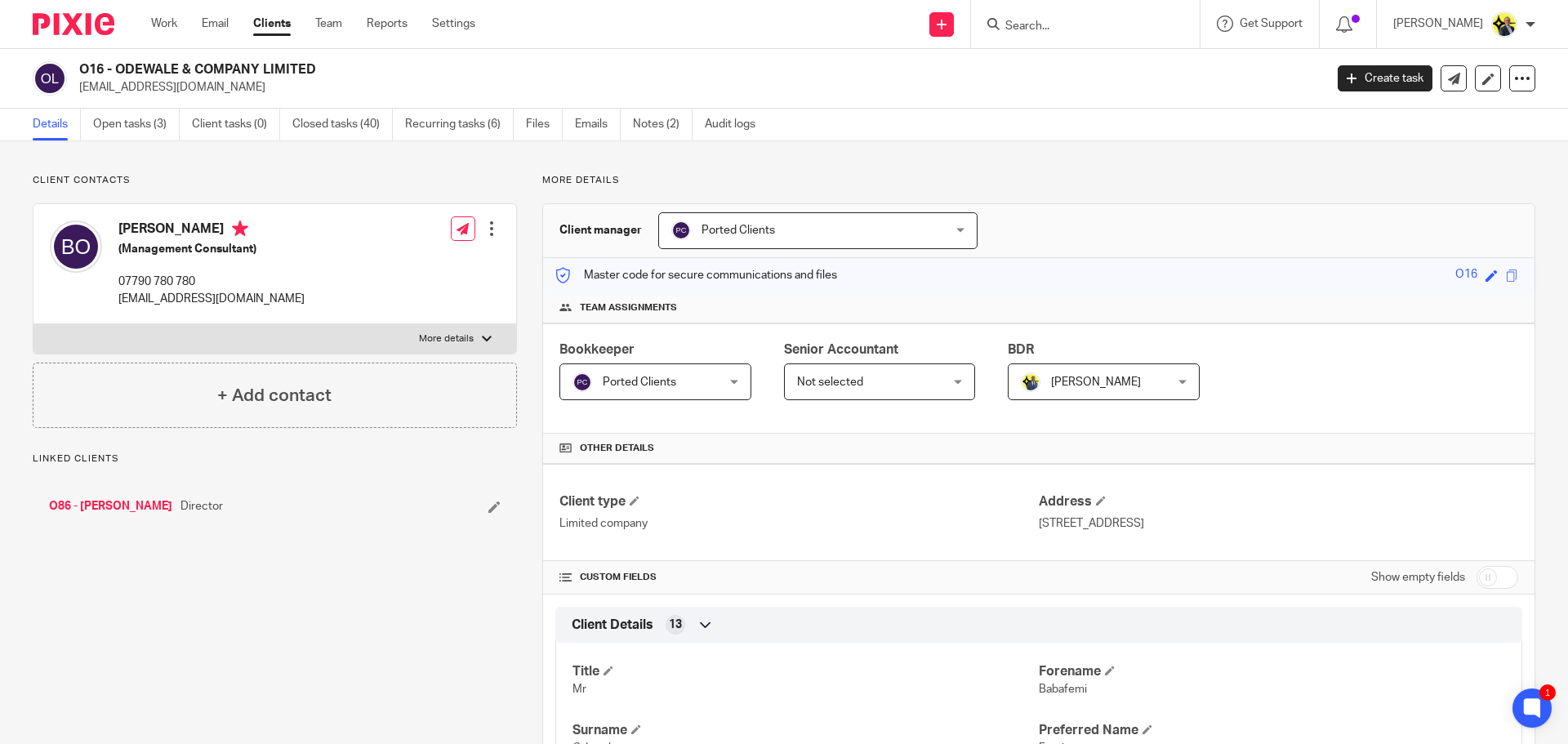
click at [172, 506] on link "O86 - [PERSON_NAME]" at bounding box center [111, 507] width 123 height 17
click at [171, 505] on link "O16 - ODEWALE & COMPANY LIMITED" at bounding box center [139, 507] width 181 height 17
click at [571, 180] on p "More details" at bounding box center [1039, 181] width 993 height 13
click at [613, 183] on p "More details" at bounding box center [1039, 181] width 993 height 13
click at [132, 180] on p "Client contacts" at bounding box center [274, 181] width 484 height 13
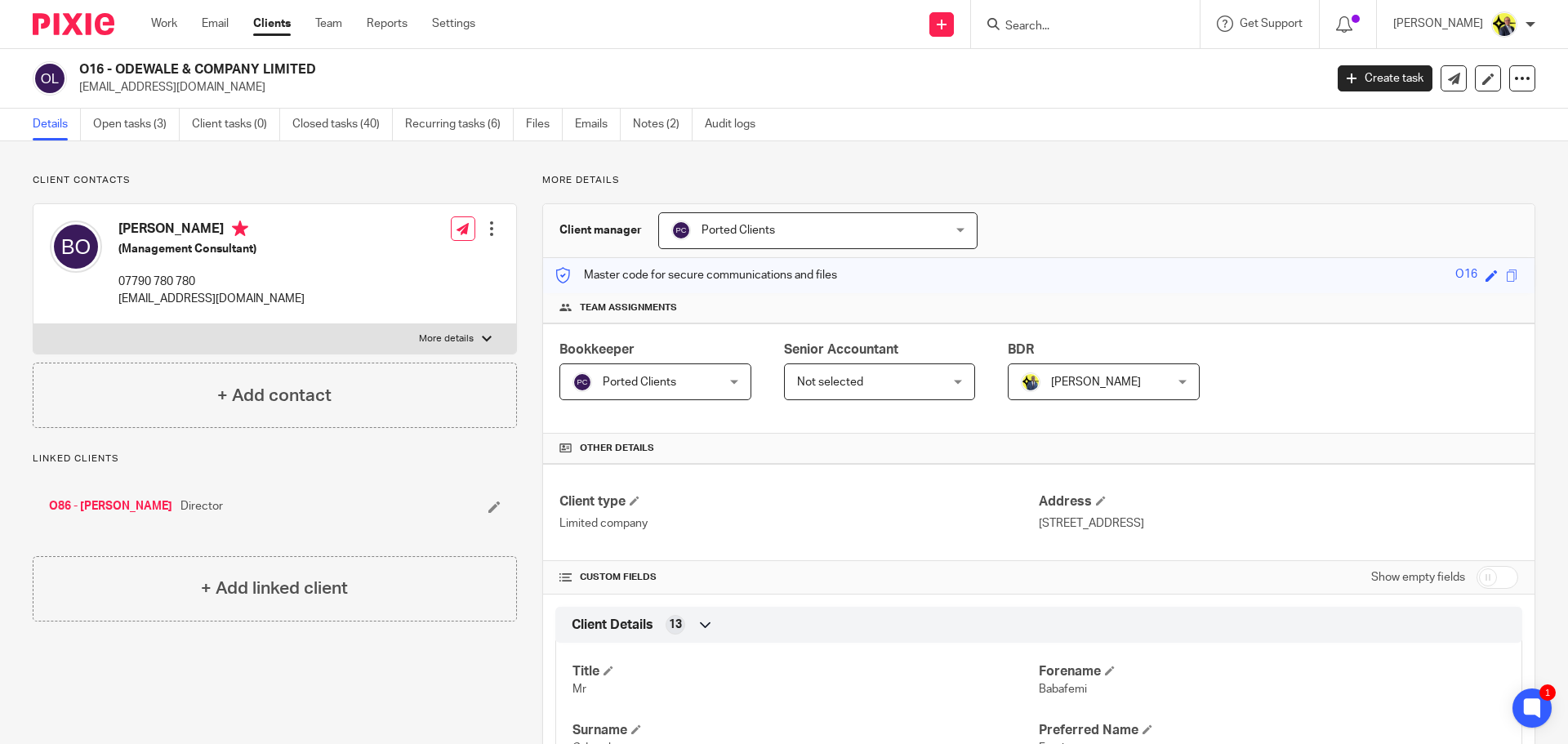
drag, startPoint x: 332, startPoint y: 72, endPoint x: 81, endPoint y: 72, distance: 251.0
click at [81, 72] on h2 "O16 - ODEWALE & COMPANY LIMITED" at bounding box center [572, 70] width 987 height 17
click at [167, 505] on link "O86 - [PERSON_NAME]" at bounding box center [111, 507] width 123 height 17
click at [1037, 23] on input "Search" at bounding box center [1076, 27] width 147 height 15
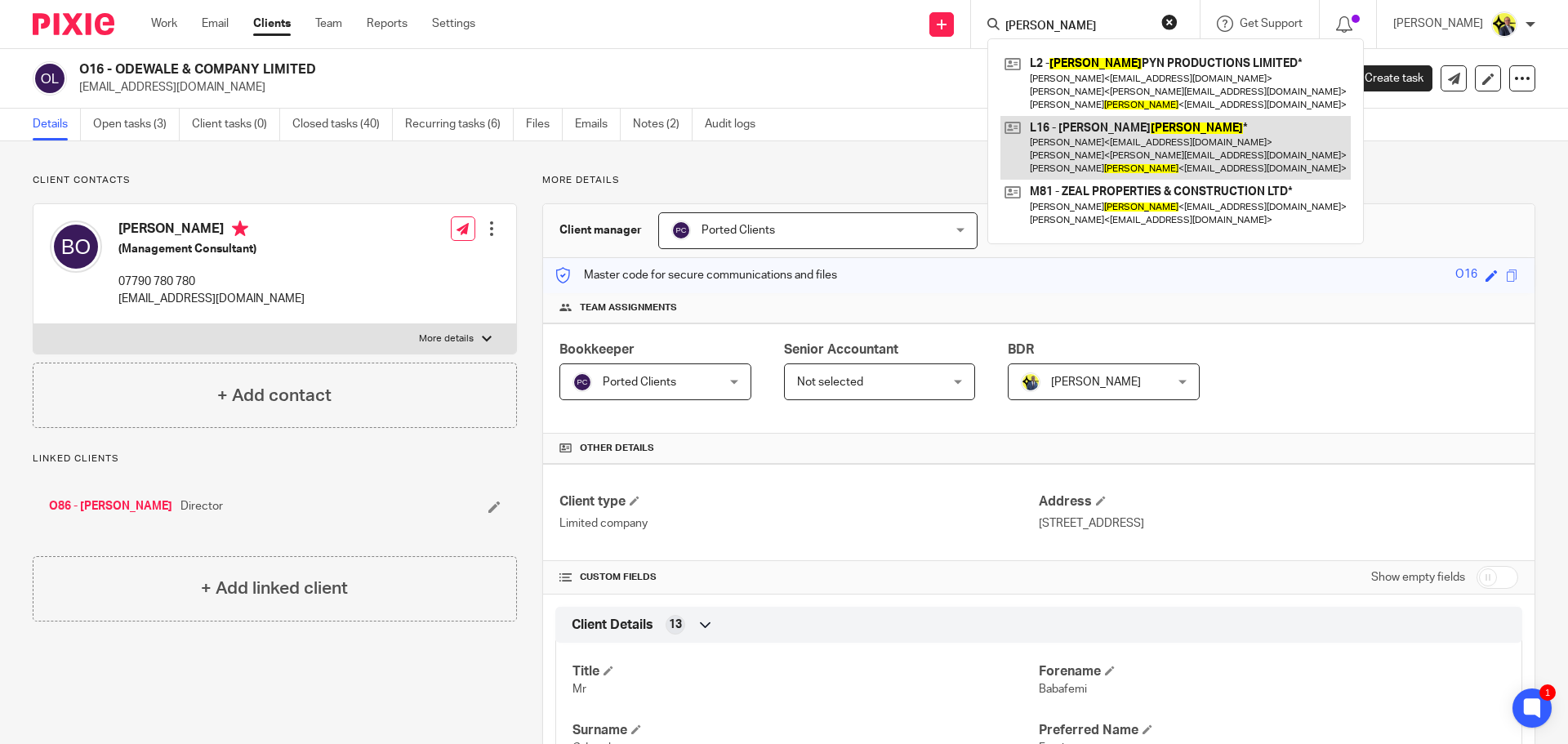
type input "[PERSON_NAME]"
click at [1112, 137] on link at bounding box center [1176, 147] width 350 height 64
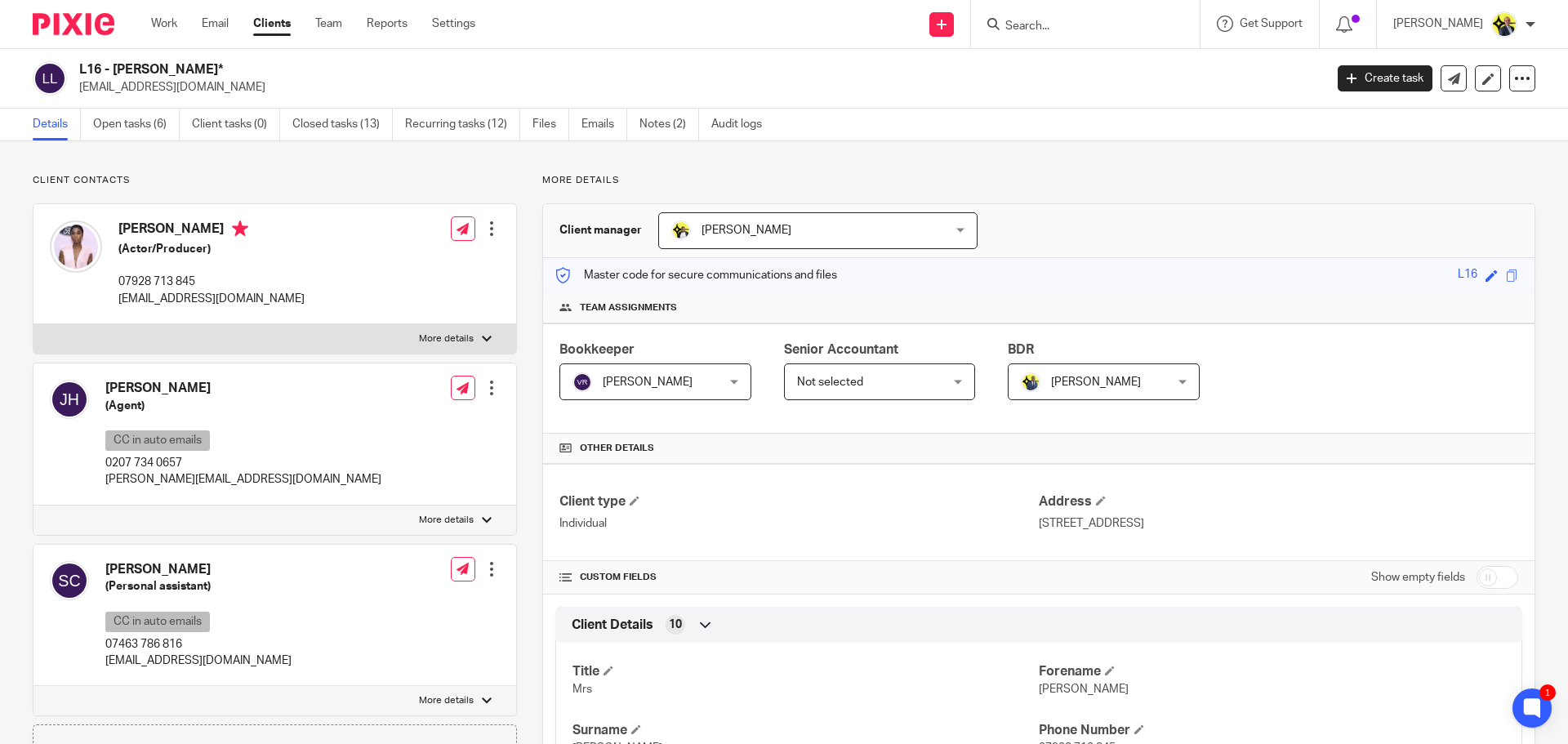
drag, startPoint x: 226, startPoint y: 65, endPoint x: 76, endPoint y: 71, distance: 150.1
click at [76, 71] on div "L16 - [PERSON_NAME]* [EMAIL_ADDRESS][DOMAIN_NAME]" at bounding box center [672, 78] width 1281 height 34
copy h2 "L16 - [PERSON_NAME]*"
drag, startPoint x: 194, startPoint y: 649, endPoint x: 108, endPoint y: 641, distance: 86.4
click at [108, 641] on p "07463 786 816" at bounding box center [197, 644] width 186 height 17
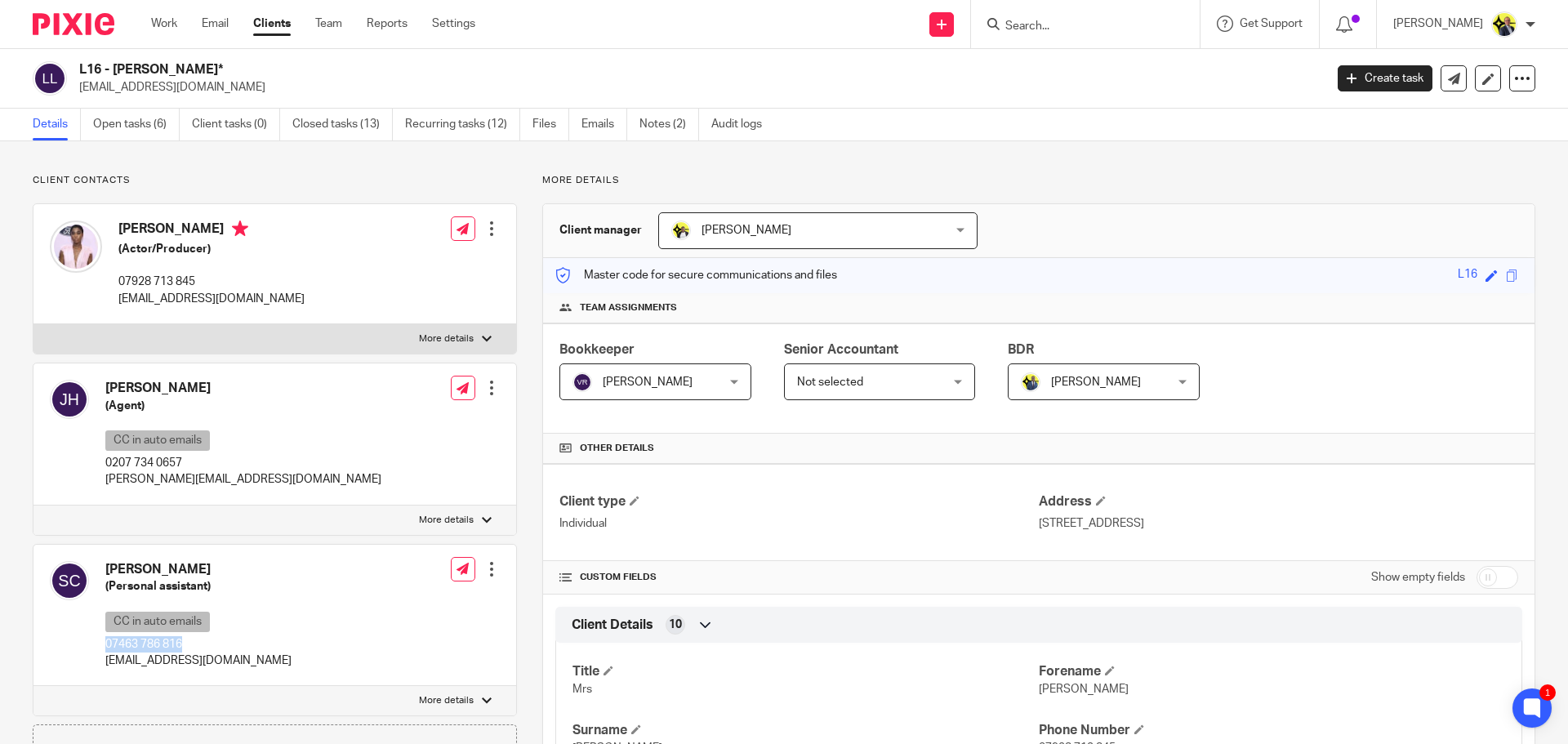
copy p "07463 786 816"
drag, startPoint x: 248, startPoint y: 658, endPoint x: 106, endPoint y: 657, distance: 142.0
click at [106, 657] on div "[PERSON_NAME] (Personal assistant) CC in auto emails 07463 786 816 [EMAIL_ADDRE…" at bounding box center [274, 616] width 482 height 142
copy p "[EMAIL_ADDRESS][DOMAIN_NAME]"
click at [1052, 22] on input "Search" at bounding box center [1076, 27] width 147 height 15
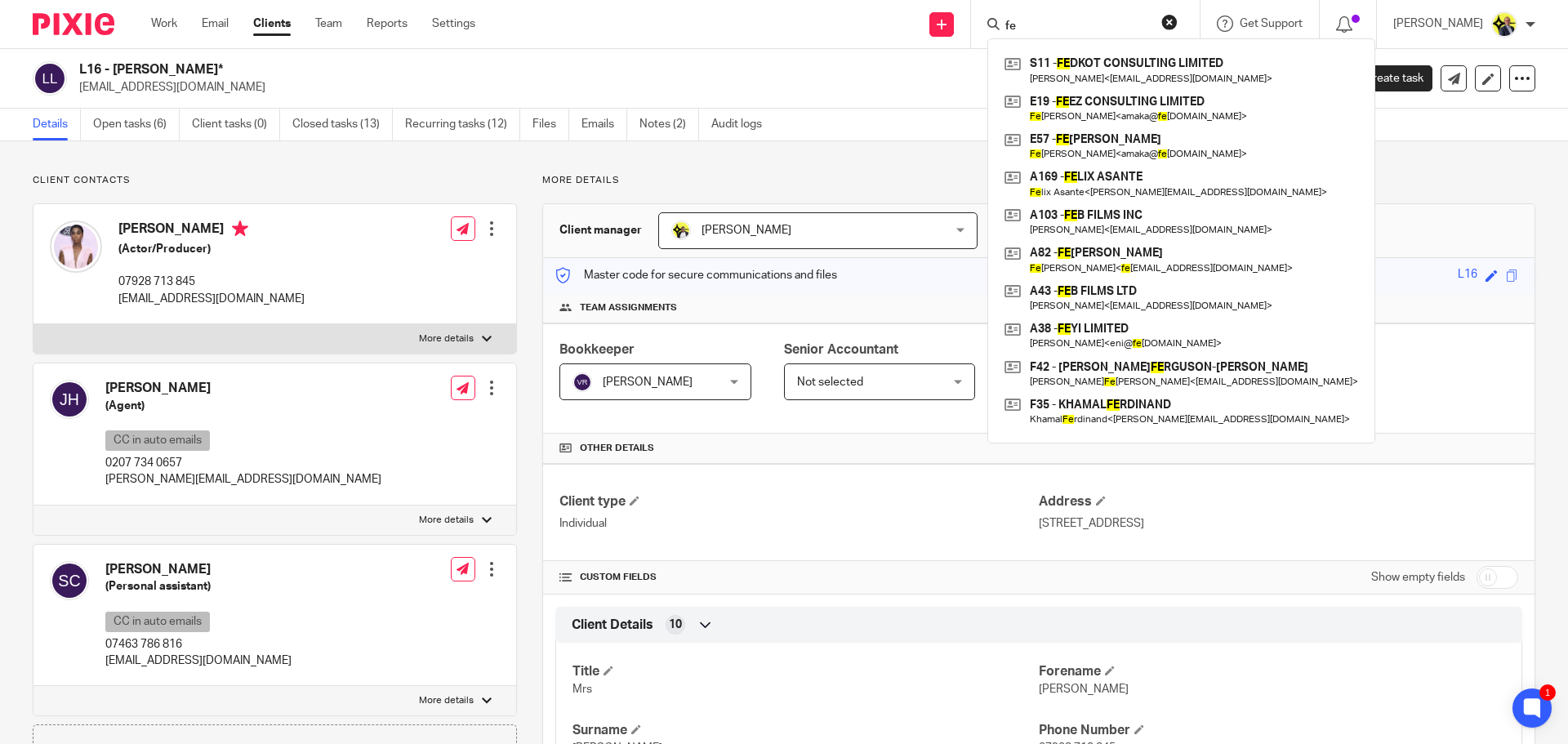
type input "f"
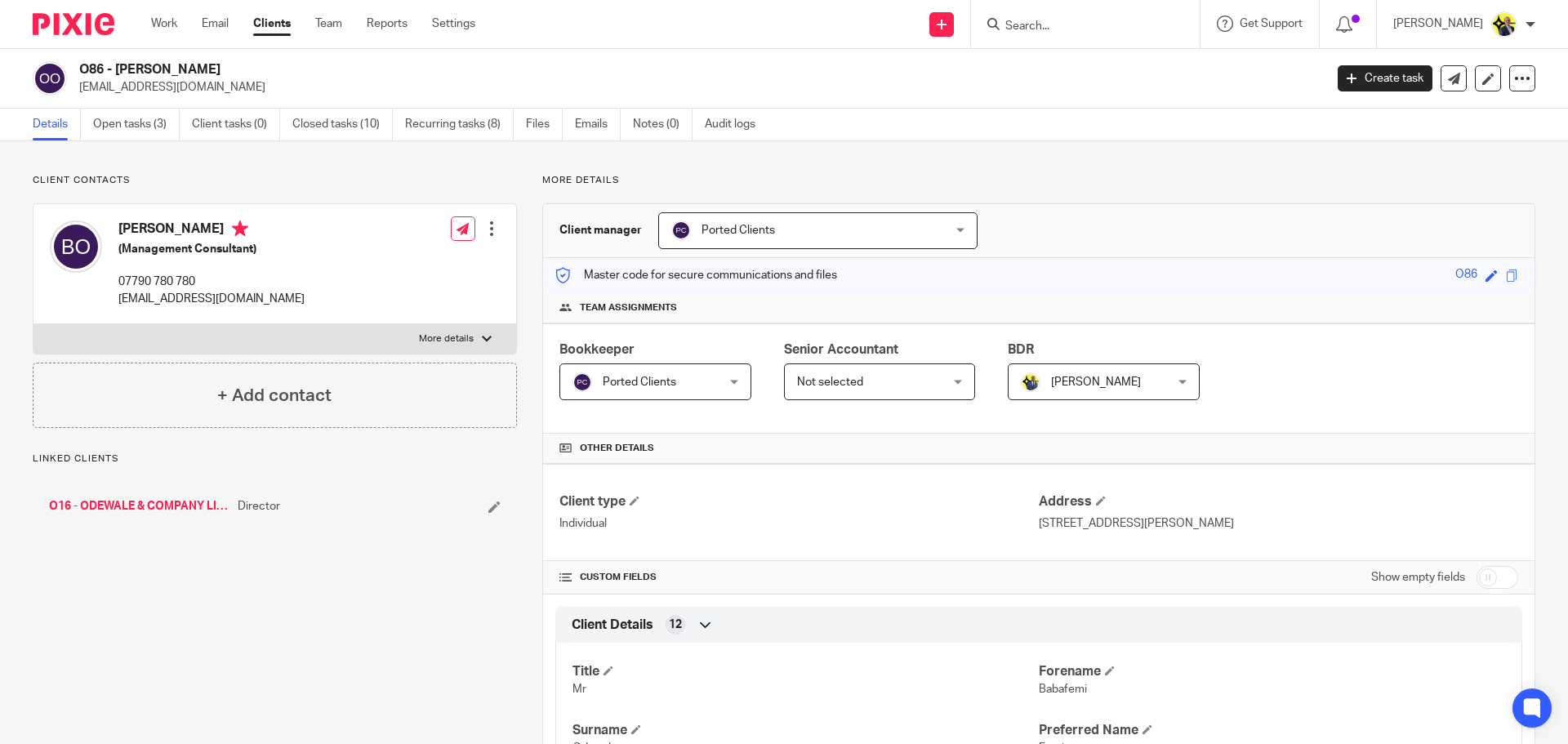
drag, startPoint x: 259, startPoint y: 71, endPoint x: 80, endPoint y: 71, distance: 179.0
click at [80, 71] on h2 "O86 - [PERSON_NAME]" at bounding box center [572, 70] width 987 height 17
copy h2 "O86 - BABAFEMI ODEWALE"
click at [249, 75] on h2 "O86 - BABAFEMI ODEWALE" at bounding box center [572, 70] width 987 height 17
drag, startPoint x: 257, startPoint y: 72, endPoint x: 77, endPoint y: 71, distance: 180.0
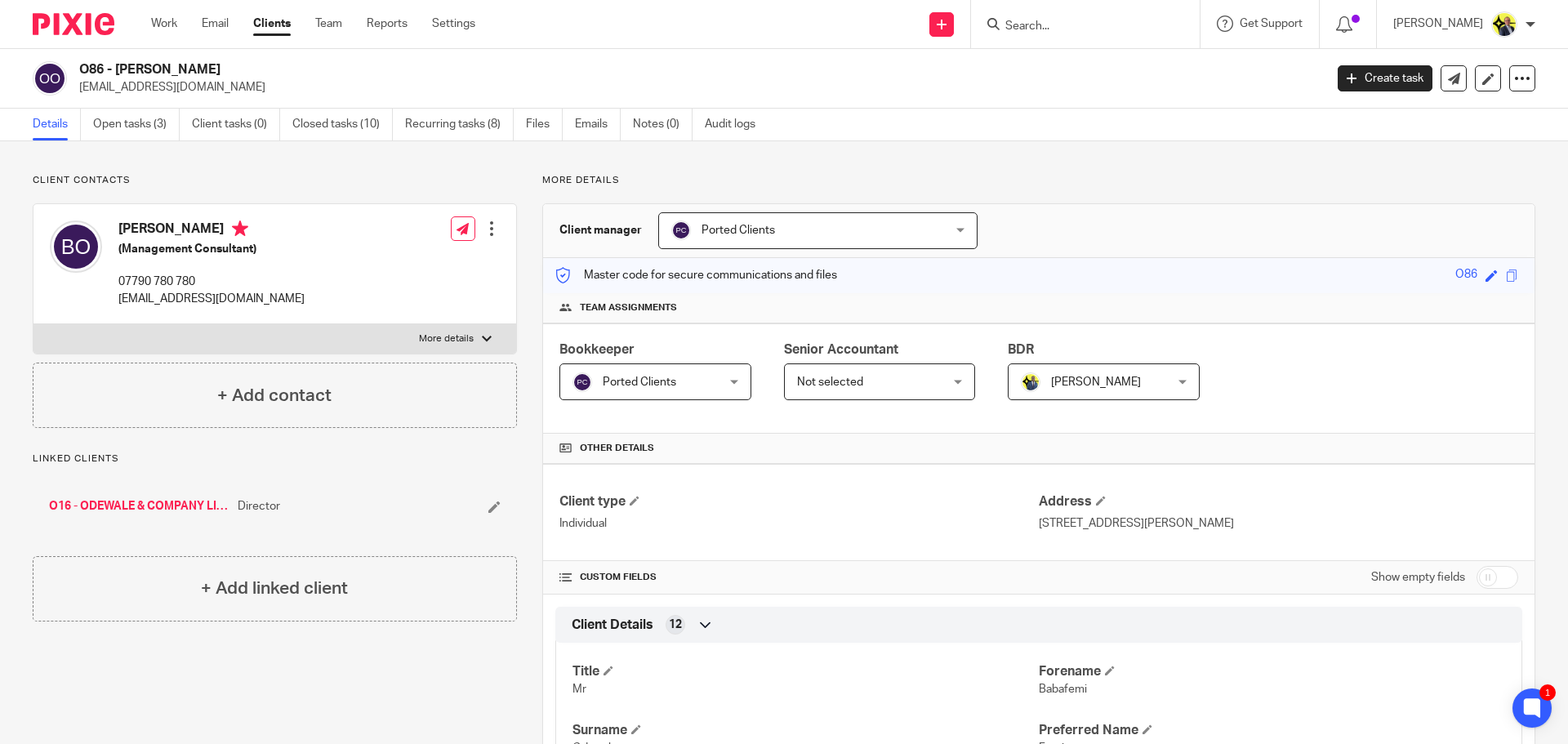
click at [77, 71] on div "O86 - BABAFEMI ODEWALE femi@odewale.com" at bounding box center [672, 78] width 1281 height 34
copy h2 "O86 - BABAFEMI ODEWALE"
click at [178, 507] on link "O16 - ODEWALE & COMPANY LIMITED" at bounding box center [139, 507] width 181 height 17
drag, startPoint x: 327, startPoint y: 68, endPoint x: 82, endPoint y: 67, distance: 245.0
click at [82, 67] on h2 "O16 - ODEWALE & COMPANY LIMITED" at bounding box center [572, 70] width 987 height 17
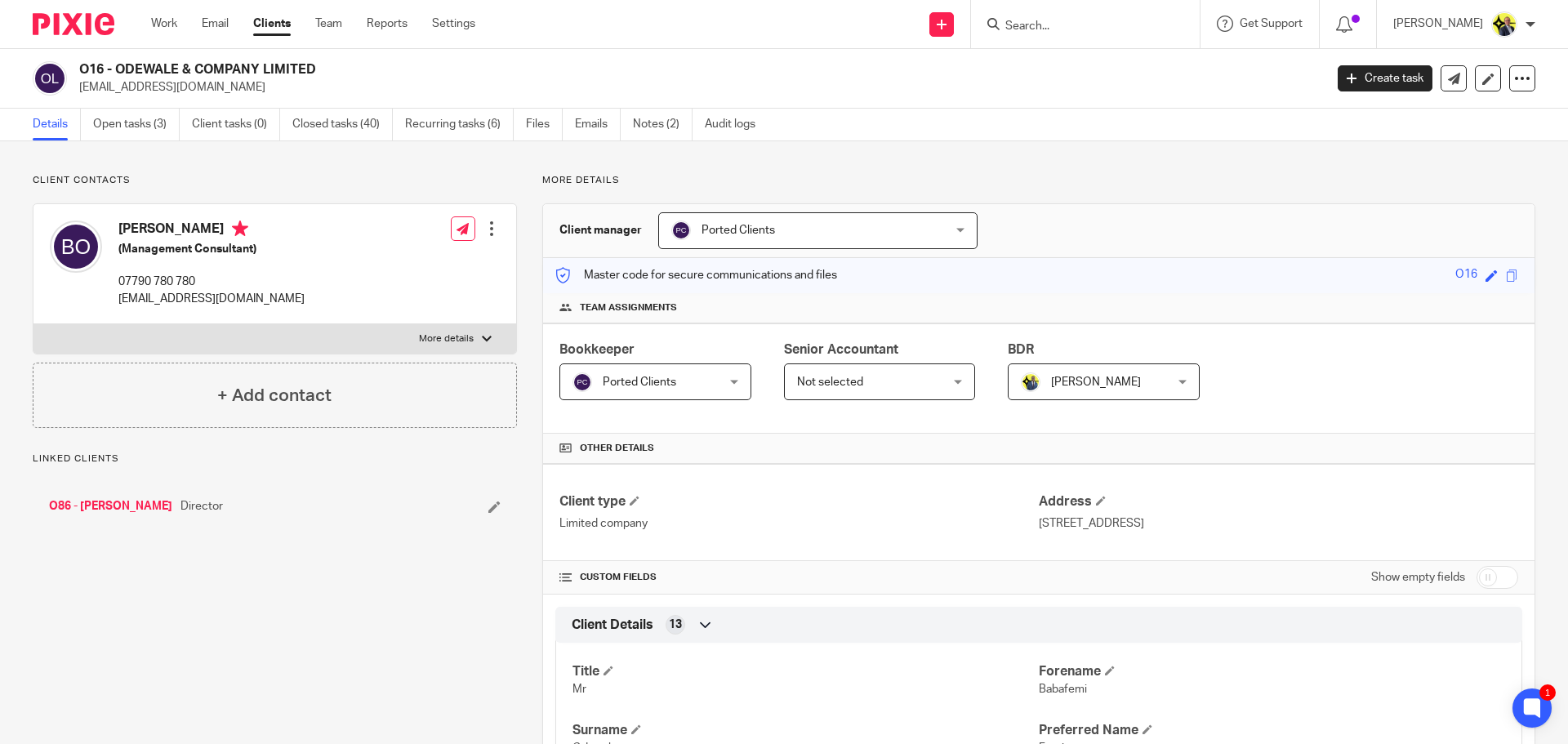
copy h2 "O16 - ODEWALE & COMPANY LIMITED"
drag, startPoint x: 237, startPoint y: 298, endPoint x: 119, endPoint y: 300, distance: 118.0
click at [119, 300] on p "femi@odewale.com" at bounding box center [211, 299] width 186 height 17
copy p "femi@odewale.com"
